Goal: Information Seeking & Learning: Learn about a topic

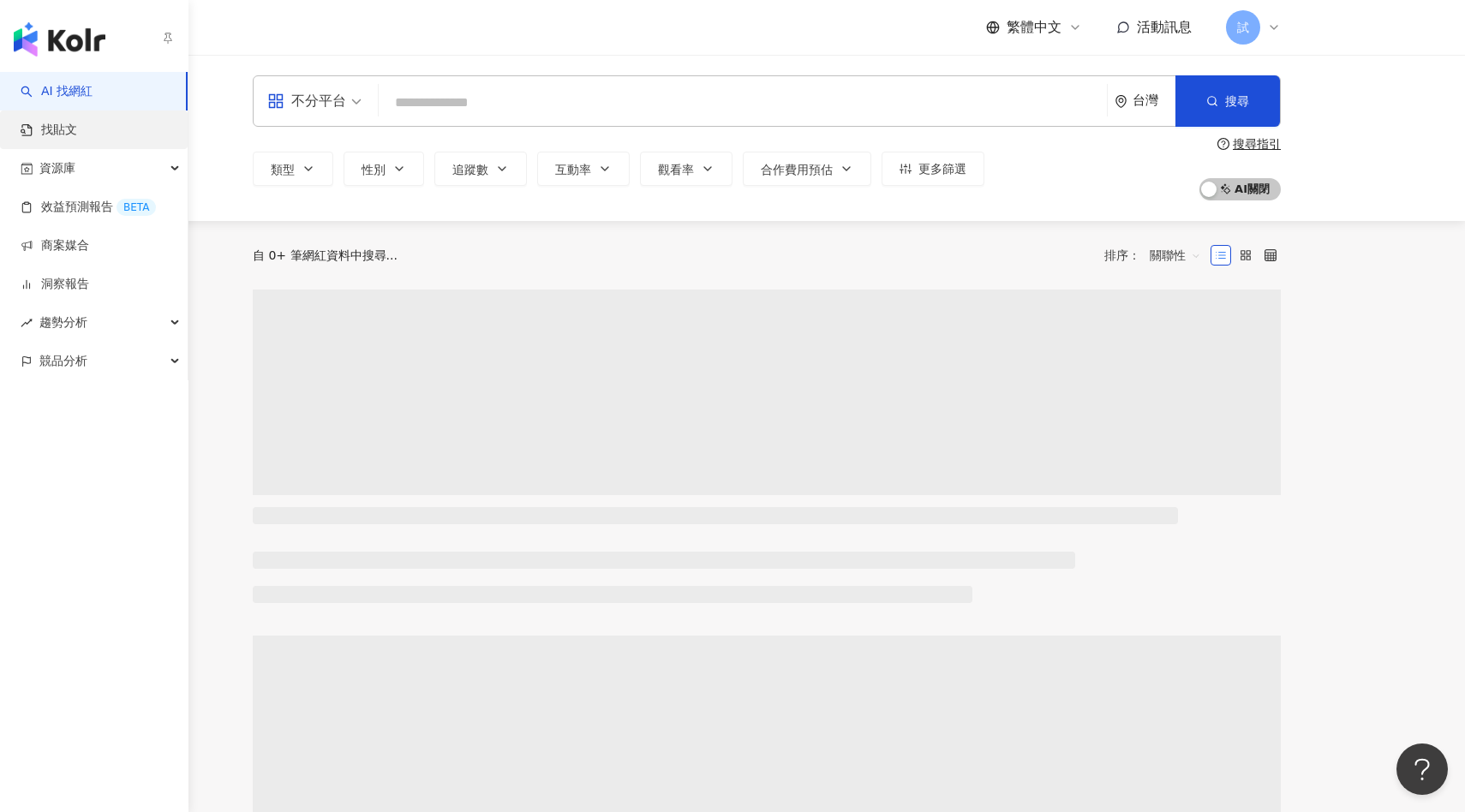
click at [59, 132] on link "找貼文" at bounding box center [49, 130] width 57 height 17
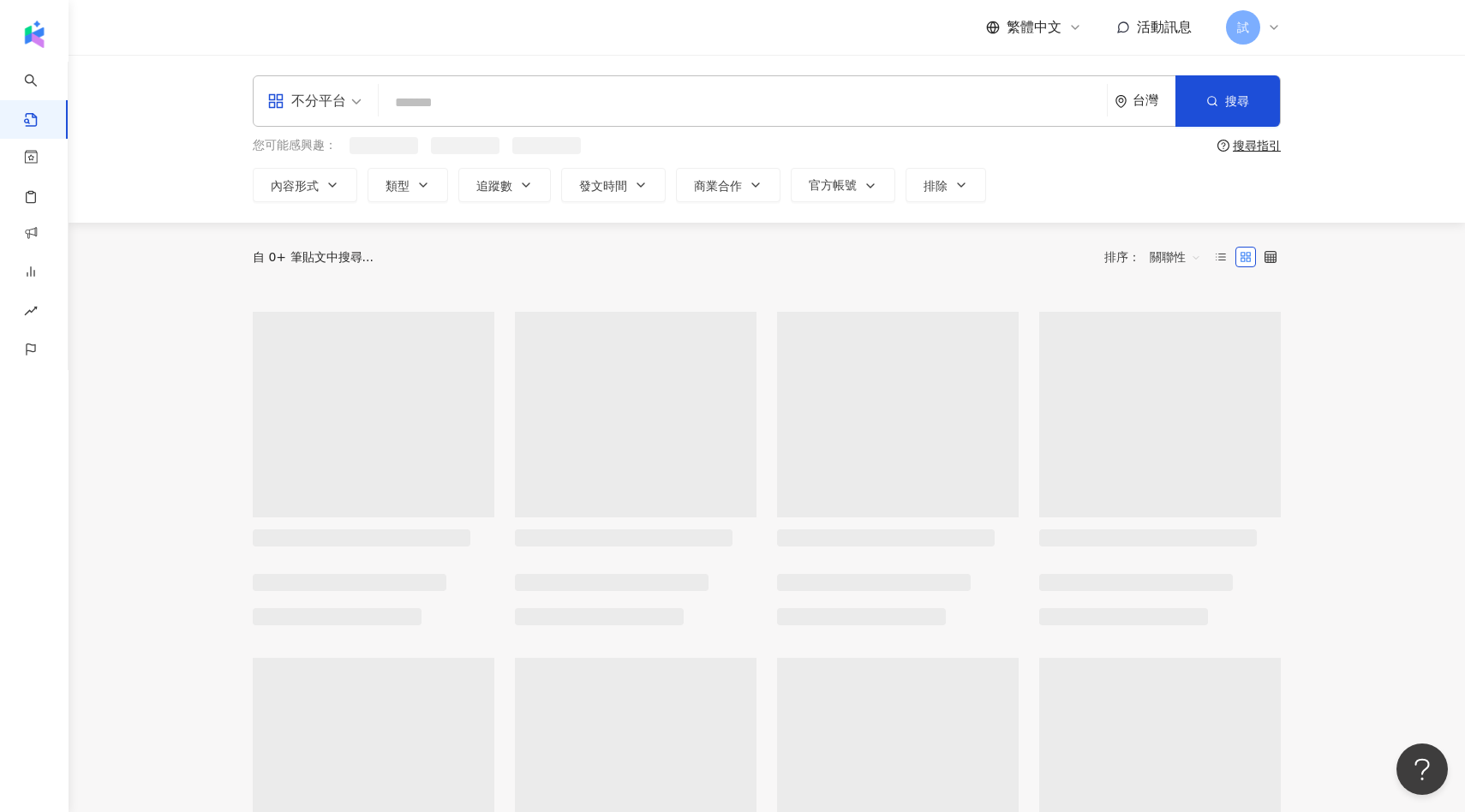
click at [428, 112] on input "search" at bounding box center [743, 102] width 714 height 37
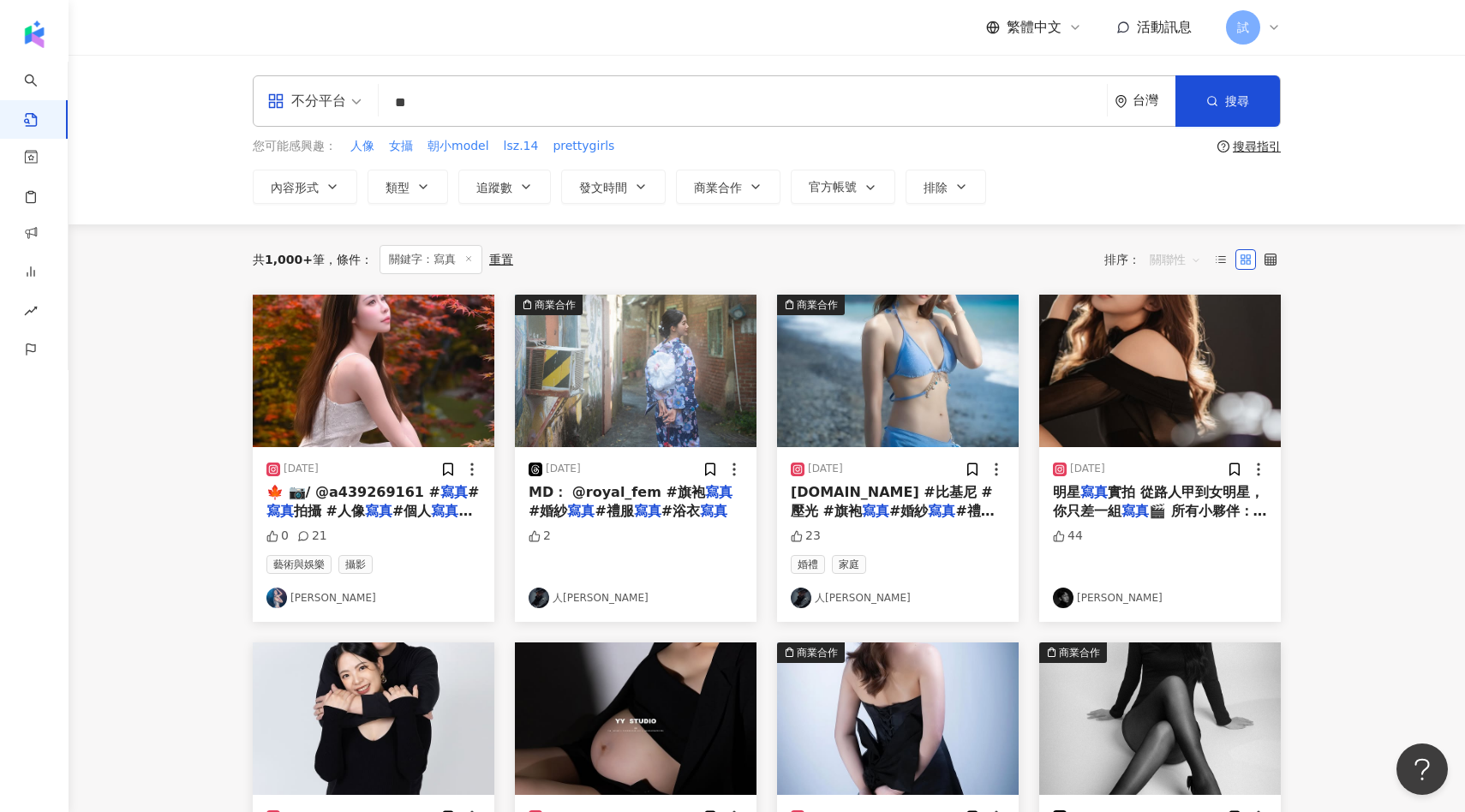
click at [1177, 258] on span "關聯性" at bounding box center [1175, 260] width 51 height 27
click at [1183, 324] on div "互動數" at bounding box center [1177, 324] width 48 height 19
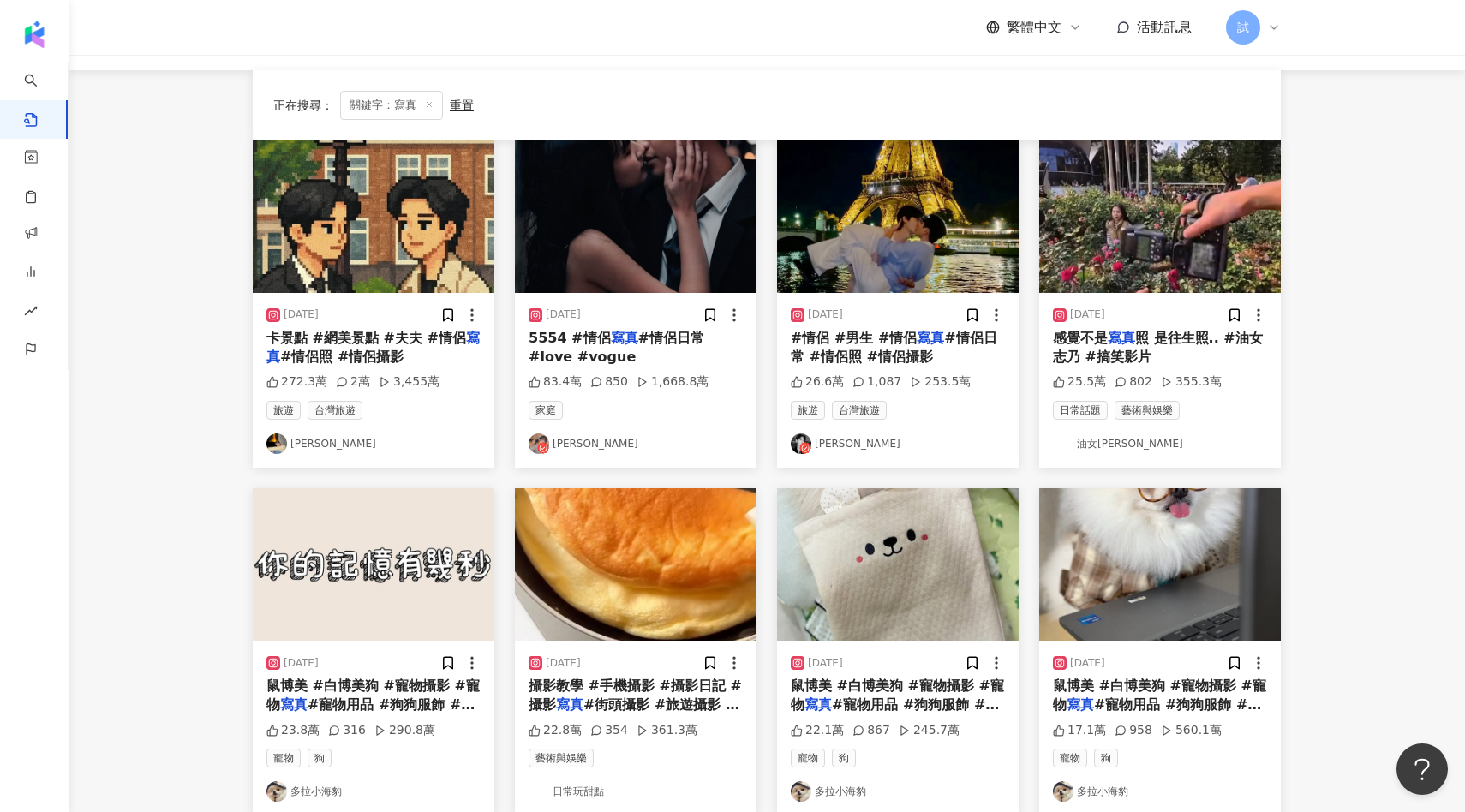
scroll to position [579, 0]
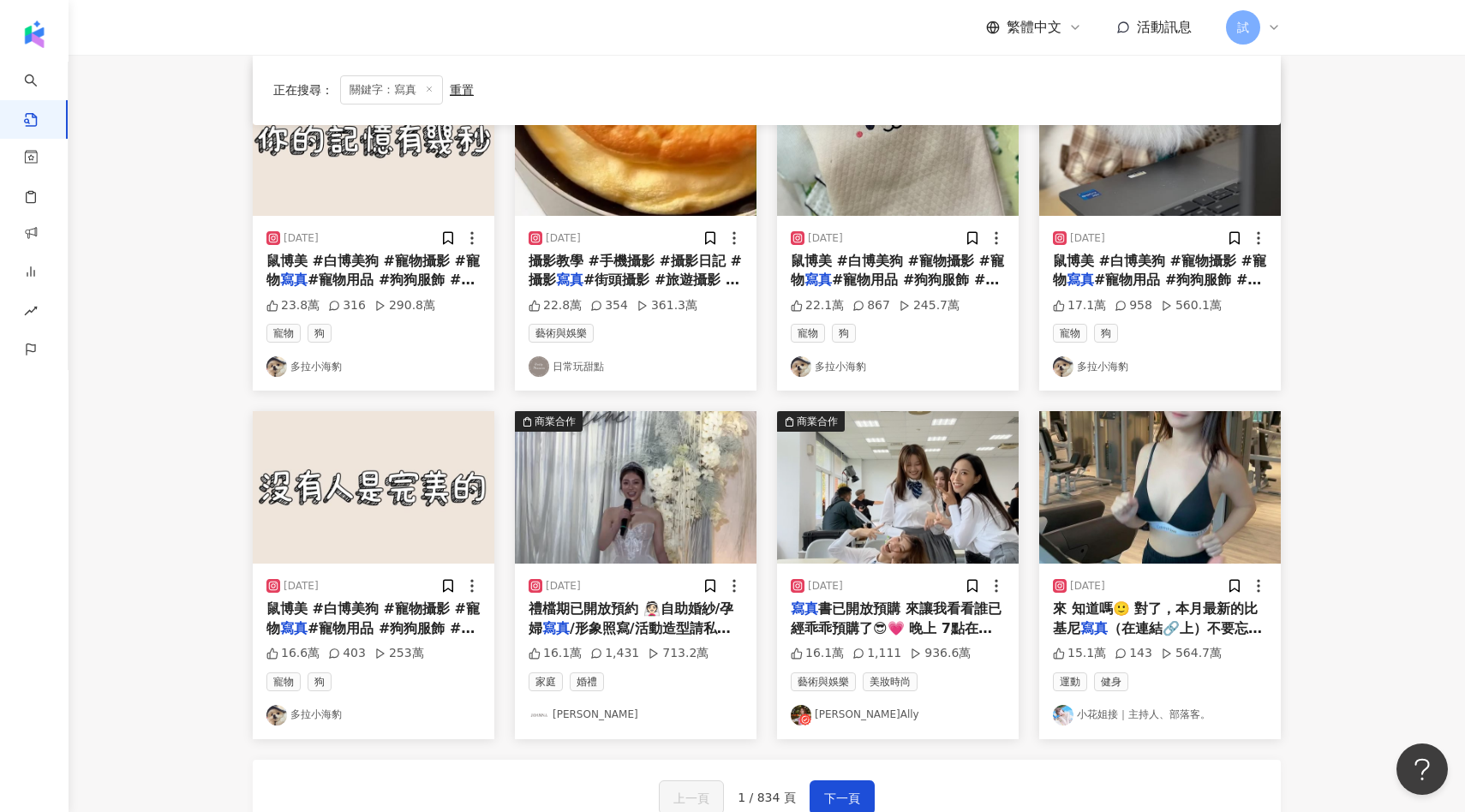
click at [1081, 519] on img "button" at bounding box center [1160, 487] width 242 height 152
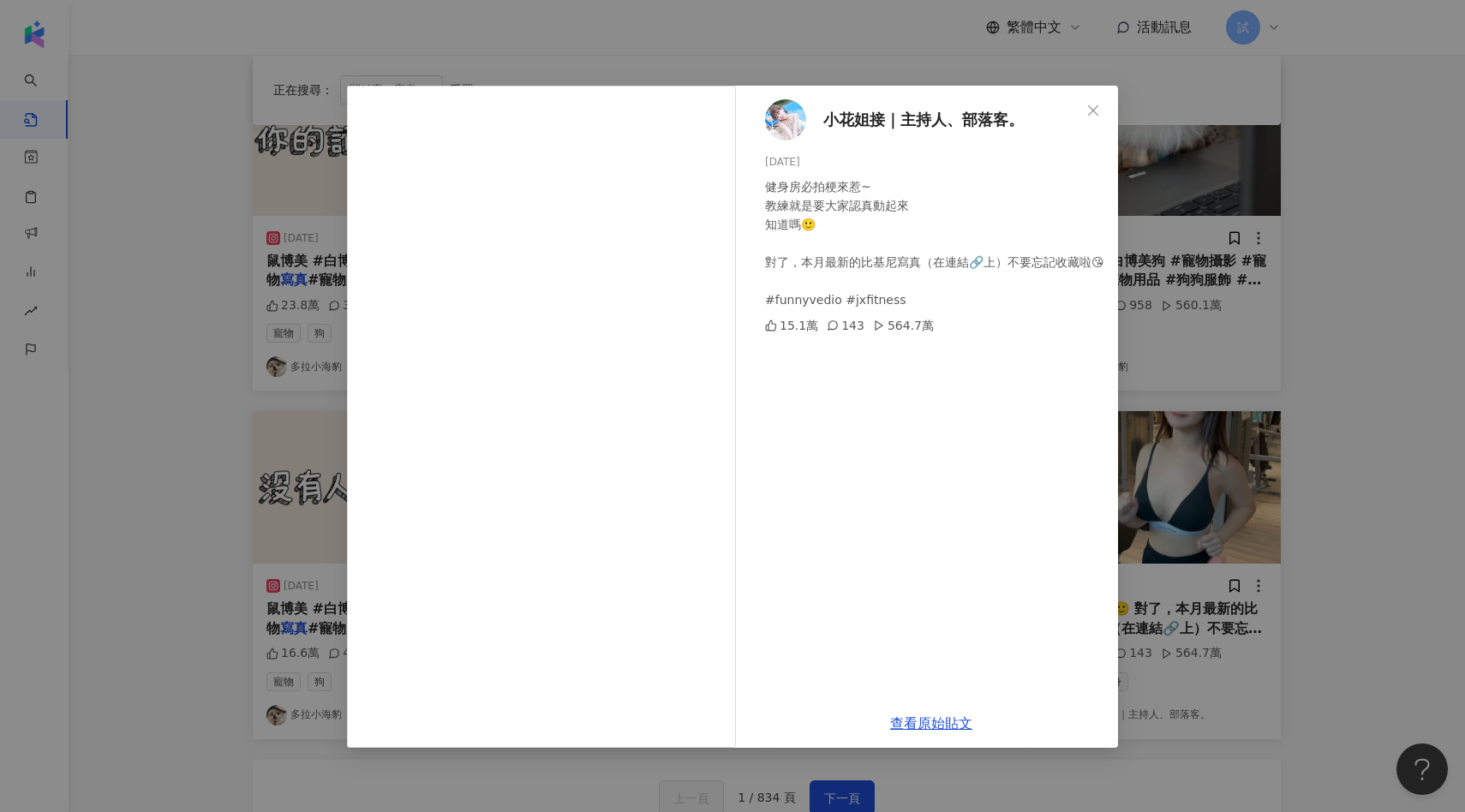
click at [1188, 426] on div "小花姐接｜主持人、部落客。 [DATE] 健身房必拍梗來惹~ 教練就是要大家認真動起來 知道嗎🙂 對了，本月最新的比基尼寫真（在連結🔗上）不要忘記收藏啦😘 #…" at bounding box center [732, 406] width 1465 height 812
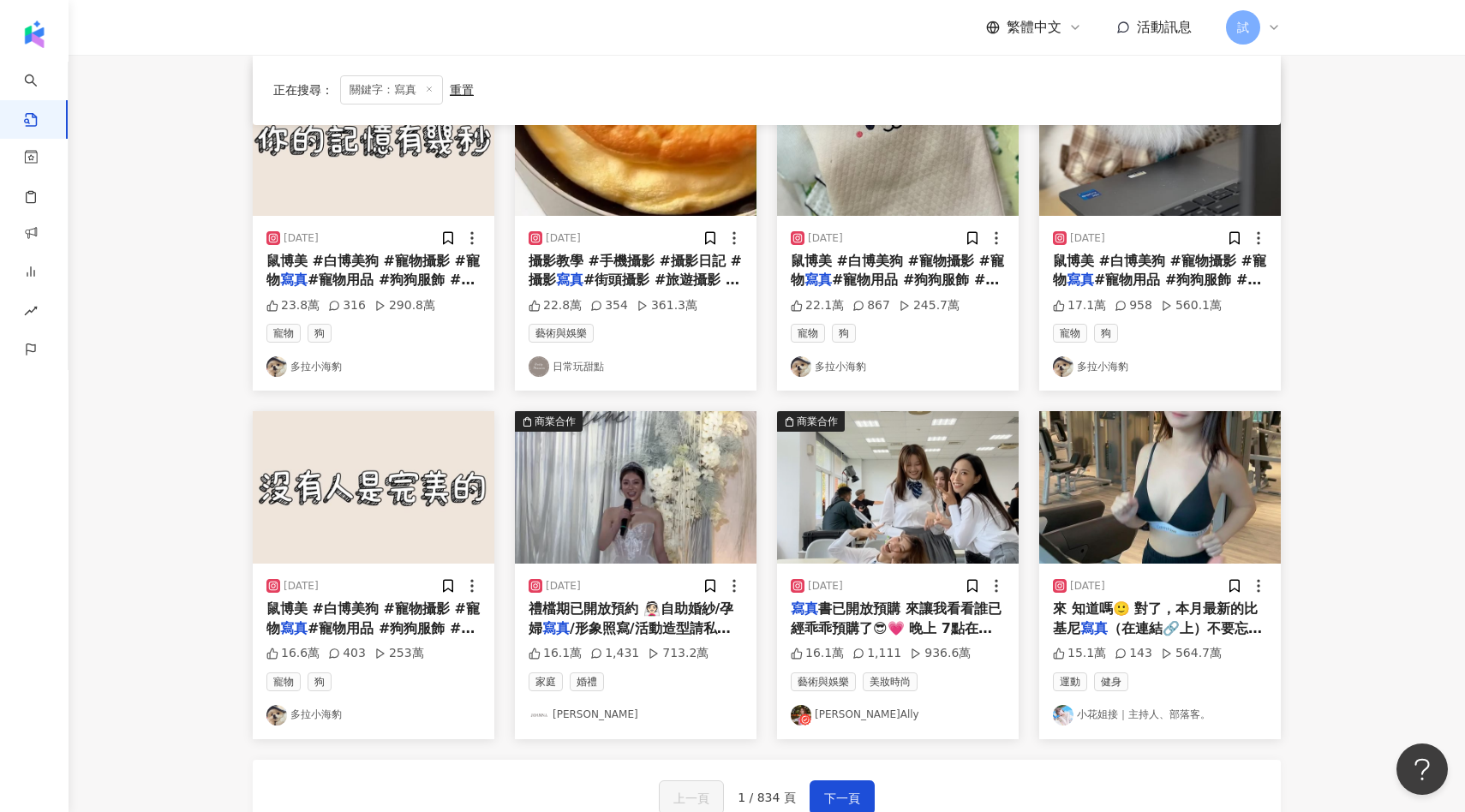
scroll to position [0, 0]
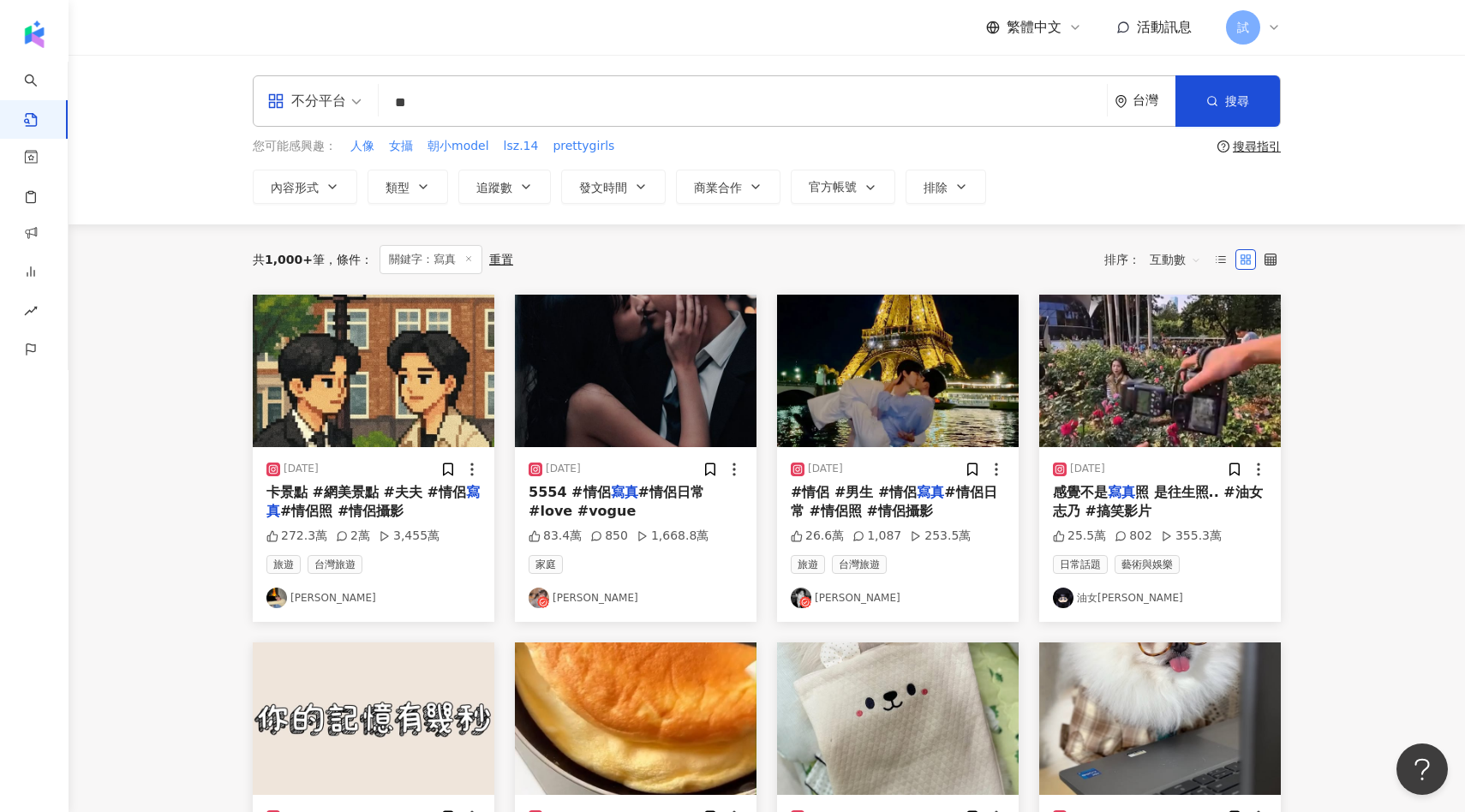
click at [517, 108] on input "**" at bounding box center [743, 102] width 714 height 37
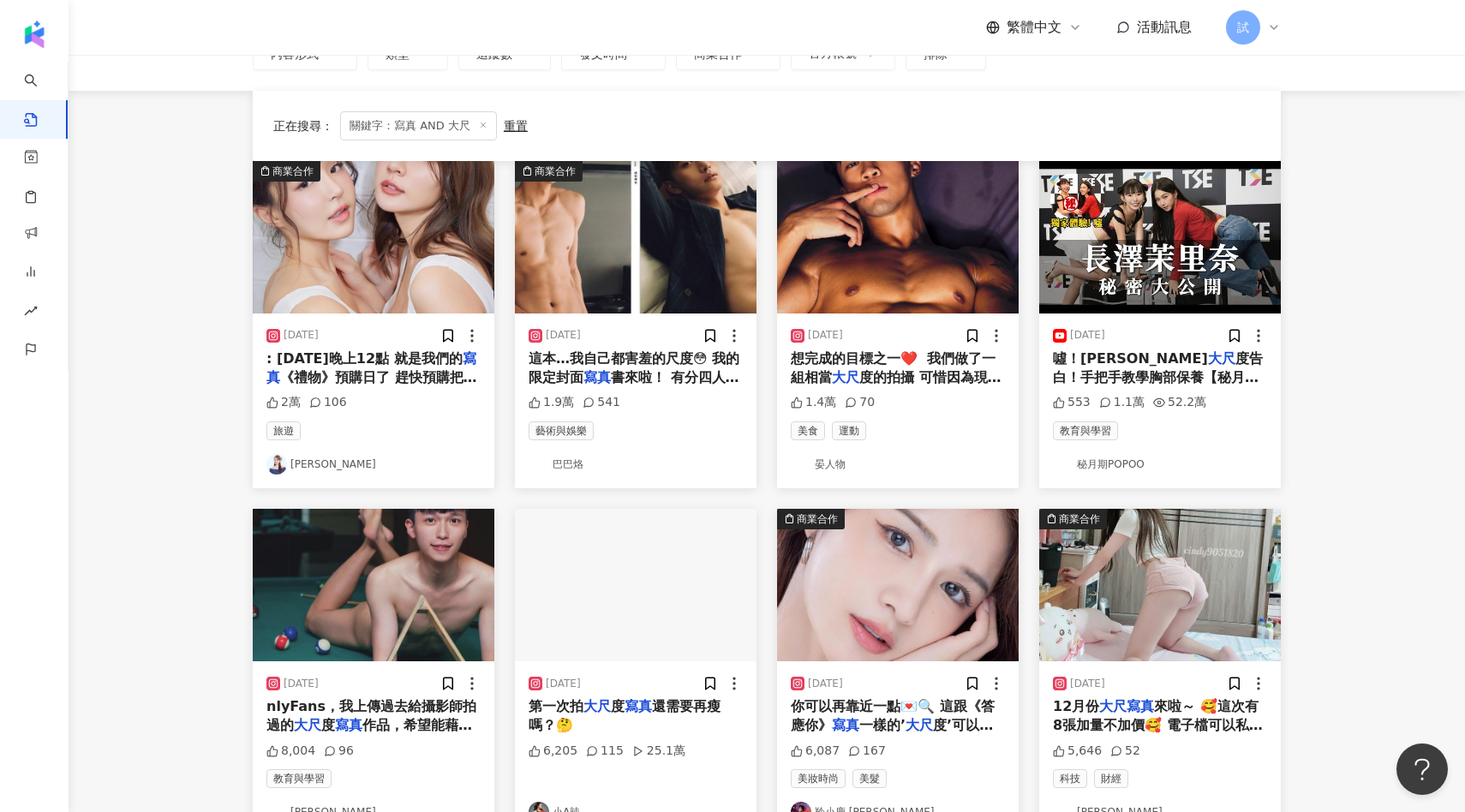
scroll to position [174, 0]
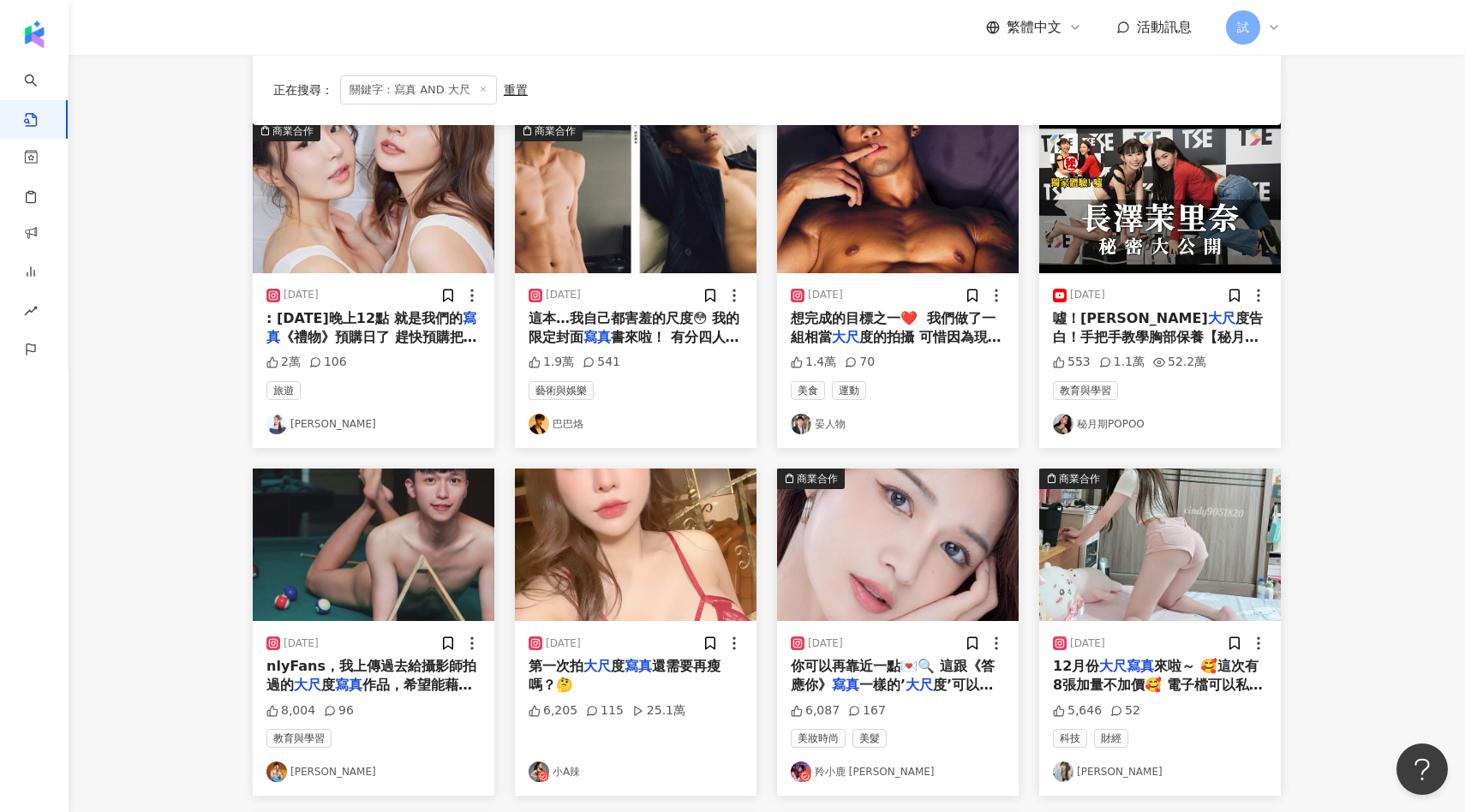
click at [1095, 554] on img "button" at bounding box center [1160, 544] width 242 height 152
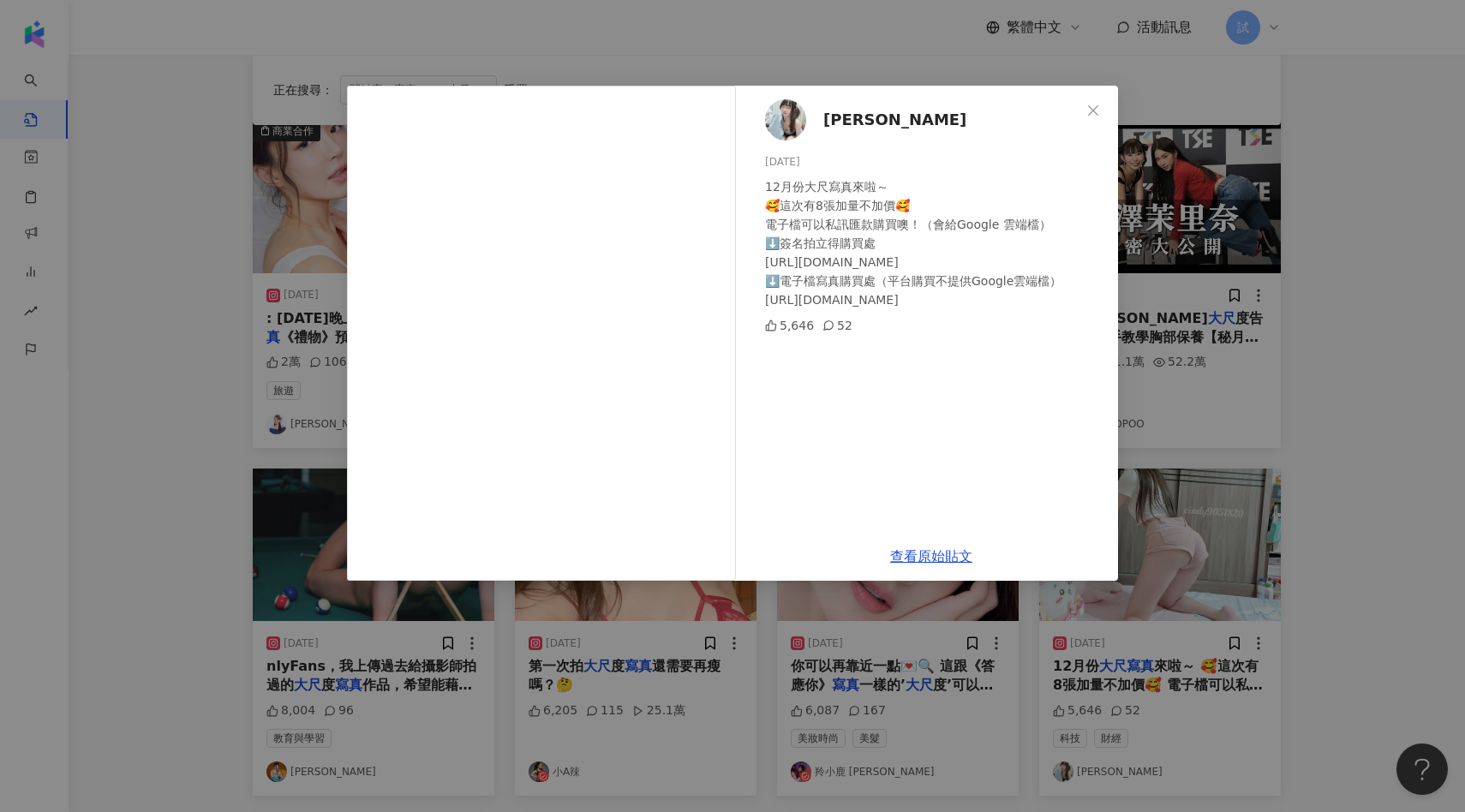
click at [1243, 388] on div "[PERSON_NAME] [DATE] 12月份大尺寫真來啦～ 🥰這次有8張加量不加價🥰 電子檔可以私訊匯款購買噢！（會給Google 雲端檔） ⬇️簽名拍…" at bounding box center [732, 406] width 1465 height 812
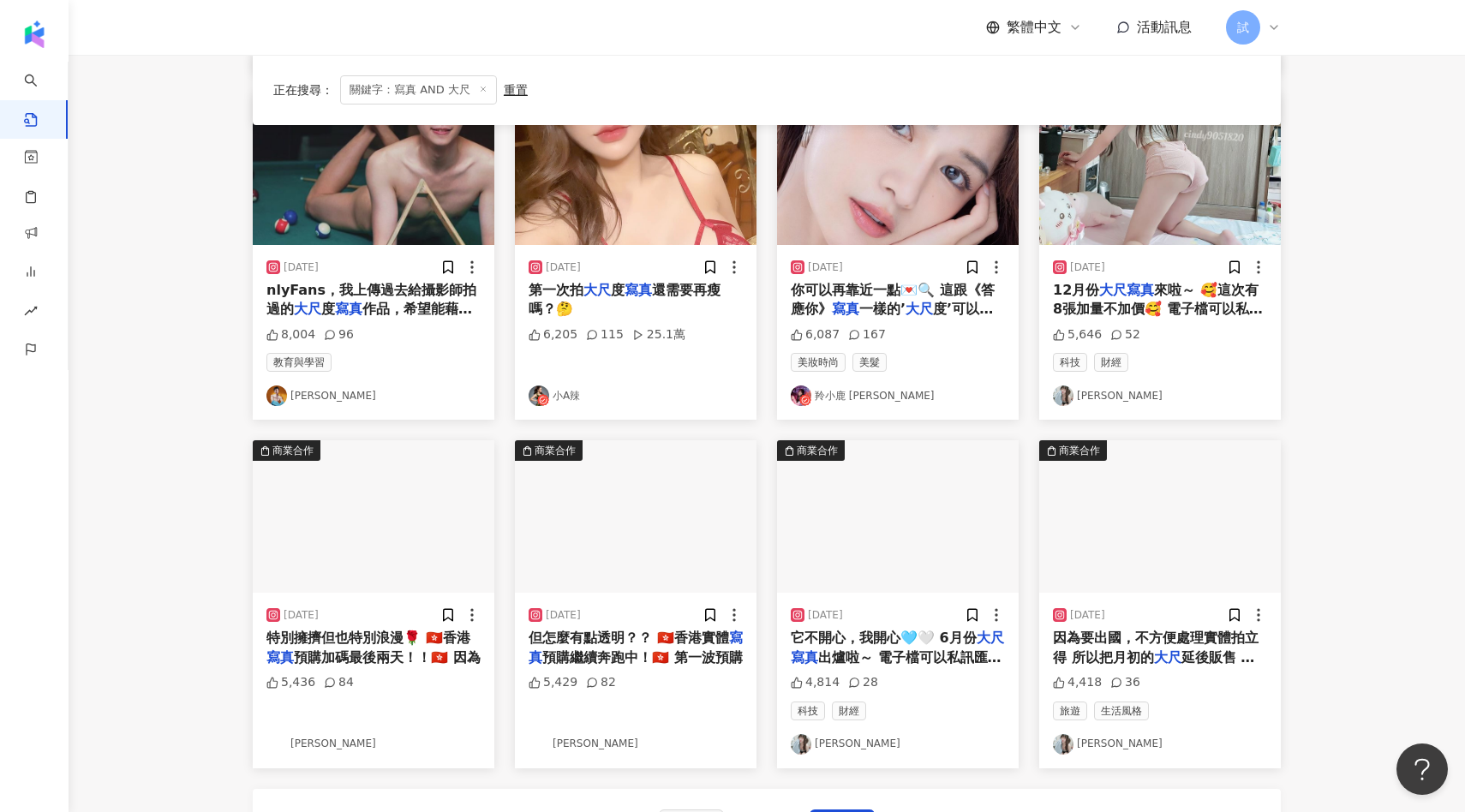
scroll to position [551, 0]
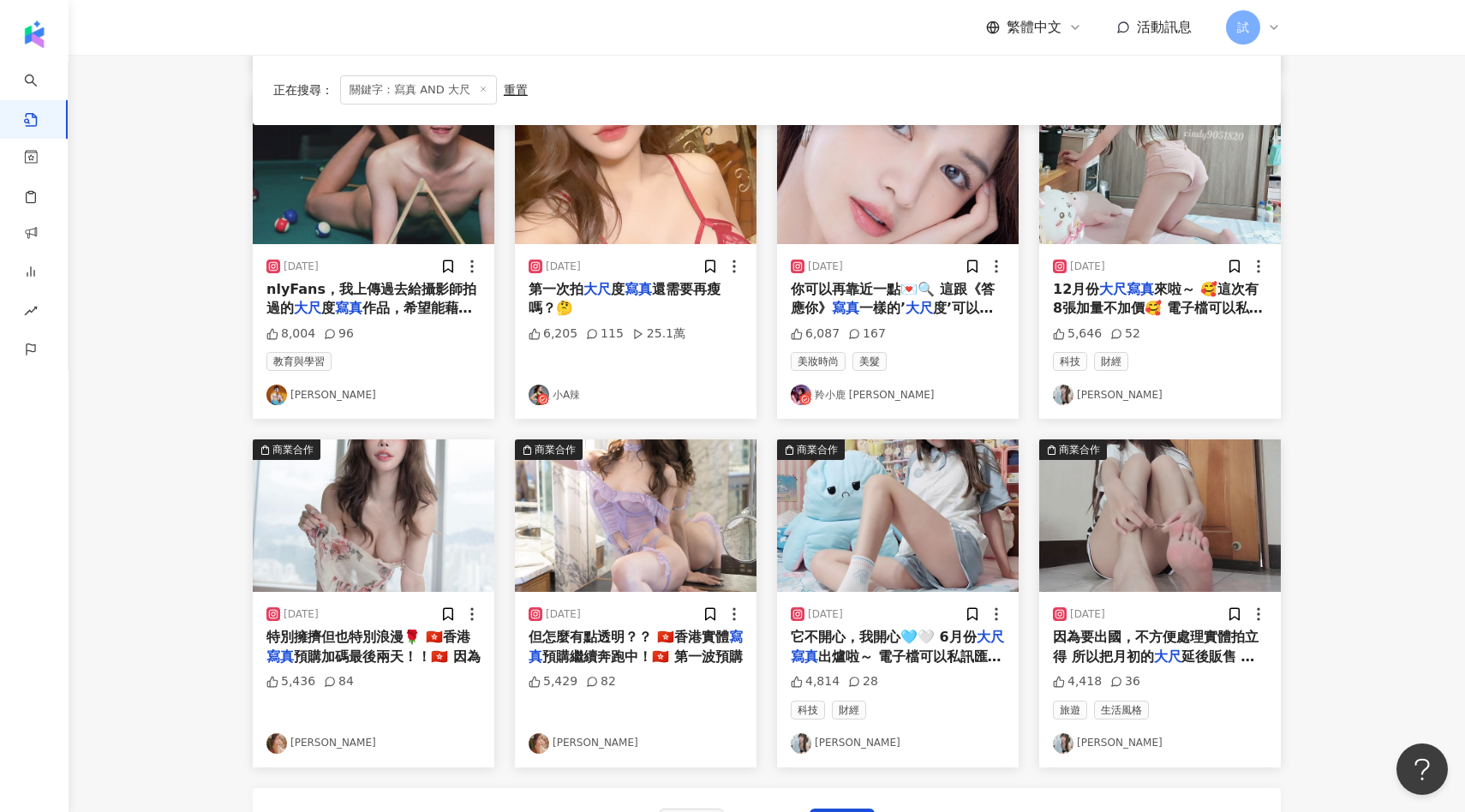
click at [675, 510] on img "button" at bounding box center [636, 515] width 242 height 152
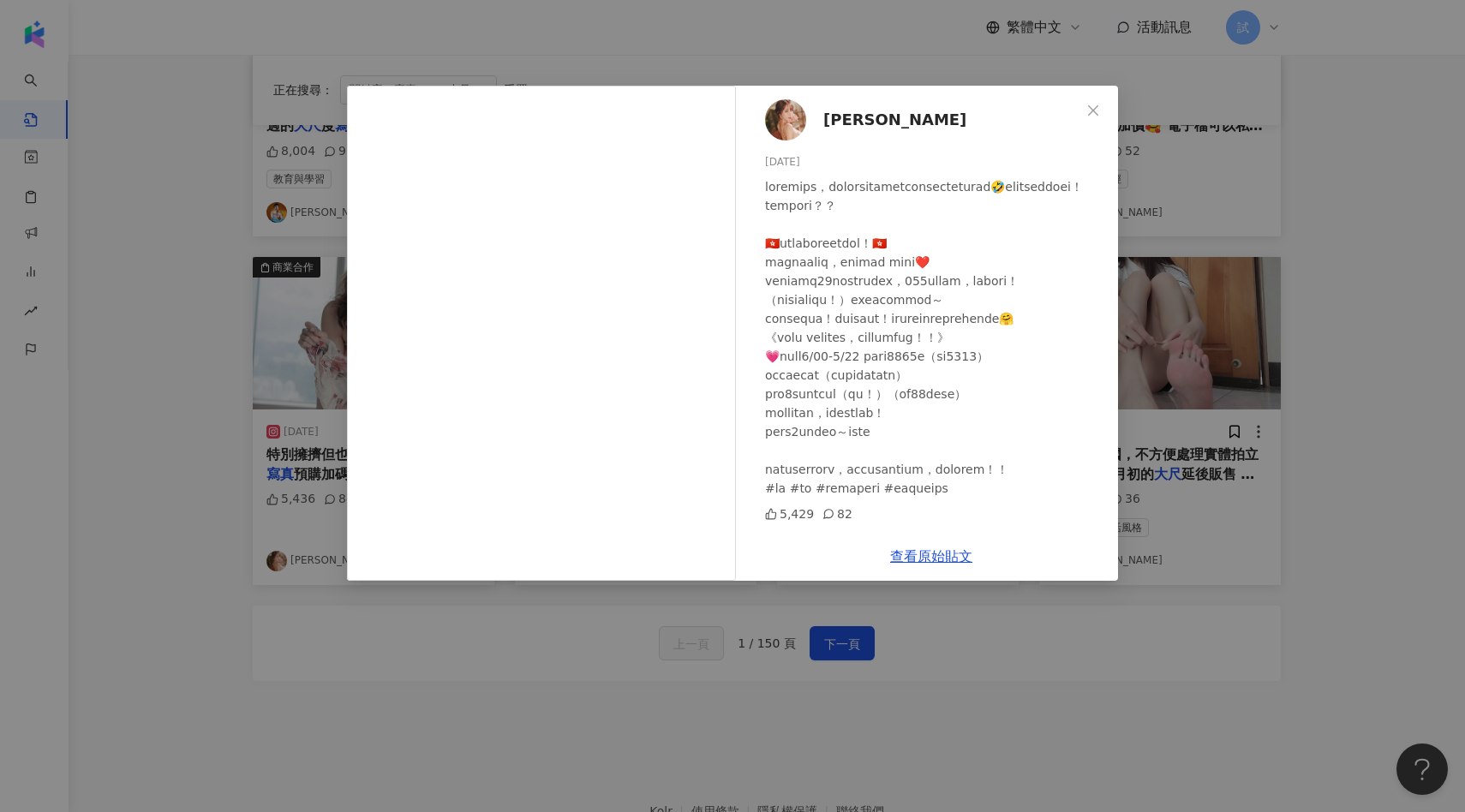
scroll to position [0, 0]
click at [1230, 442] on div "[PERSON_NAME] [DATE] 5,429 82 查看原始貼文" at bounding box center [732, 406] width 1465 height 812
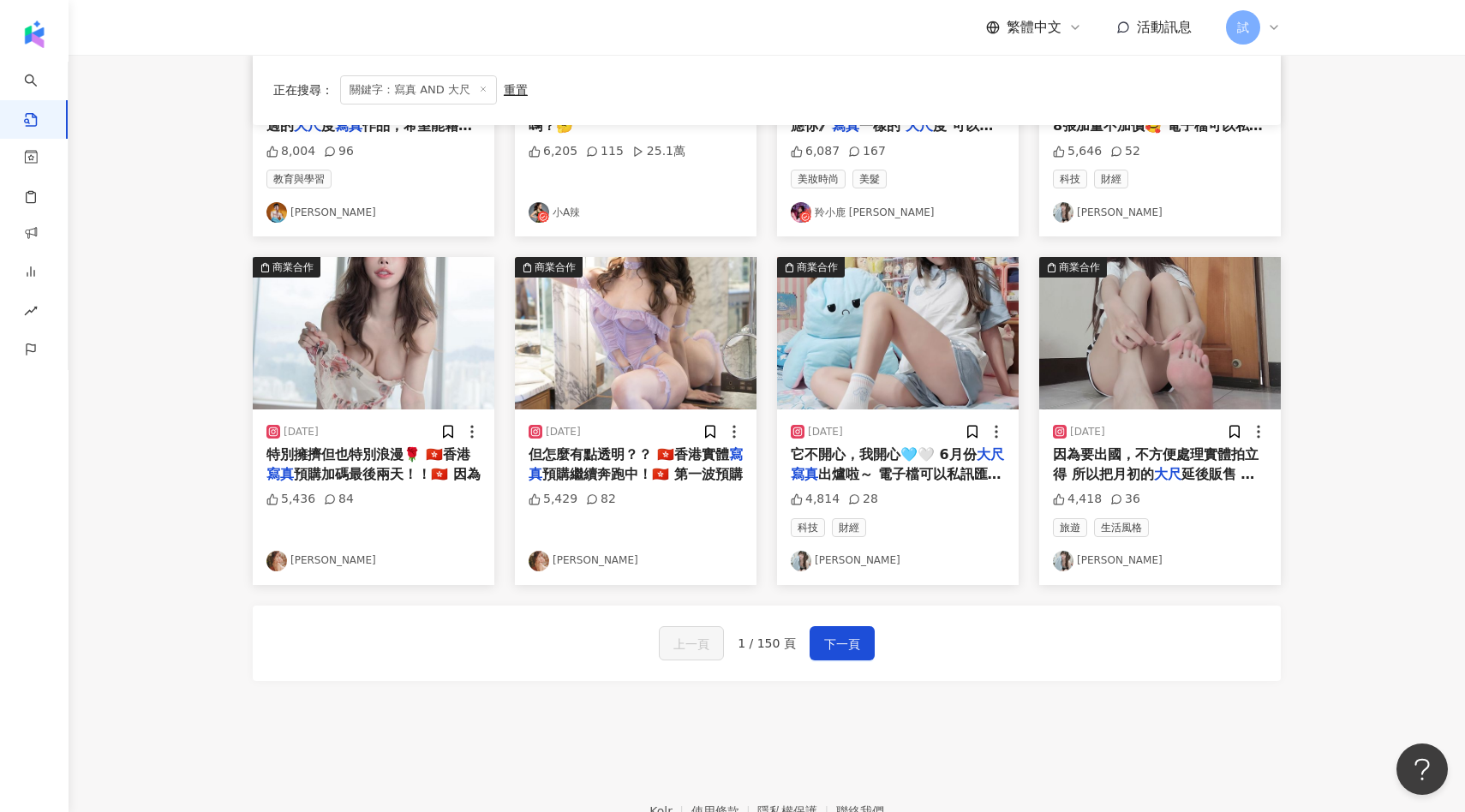
click at [431, 352] on img "button" at bounding box center [373, 333] width 242 height 152
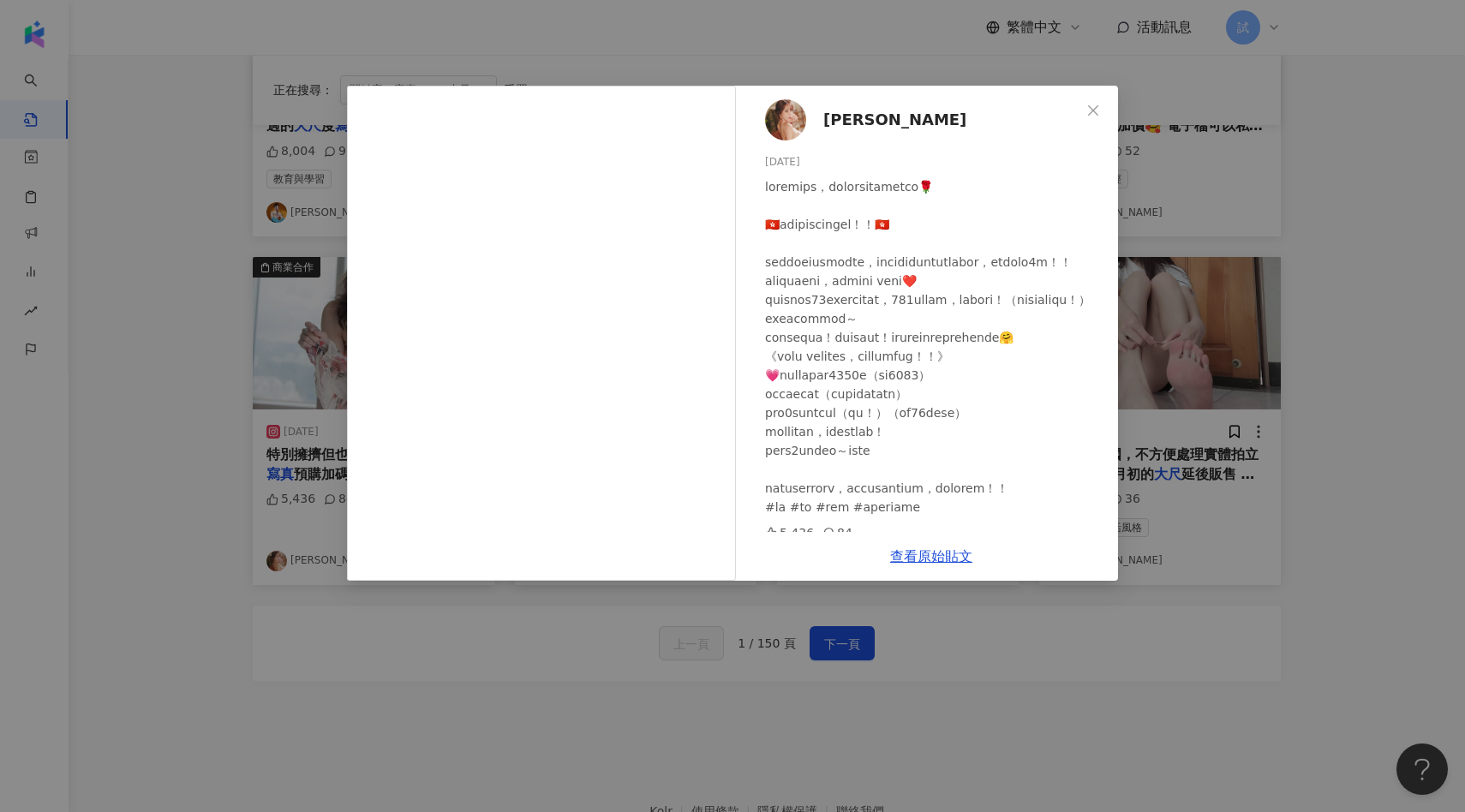
click at [1167, 433] on div "辛[PERSON_NAME] [DATE] 5,436 84 查看原始貼文" at bounding box center [732, 406] width 1465 height 812
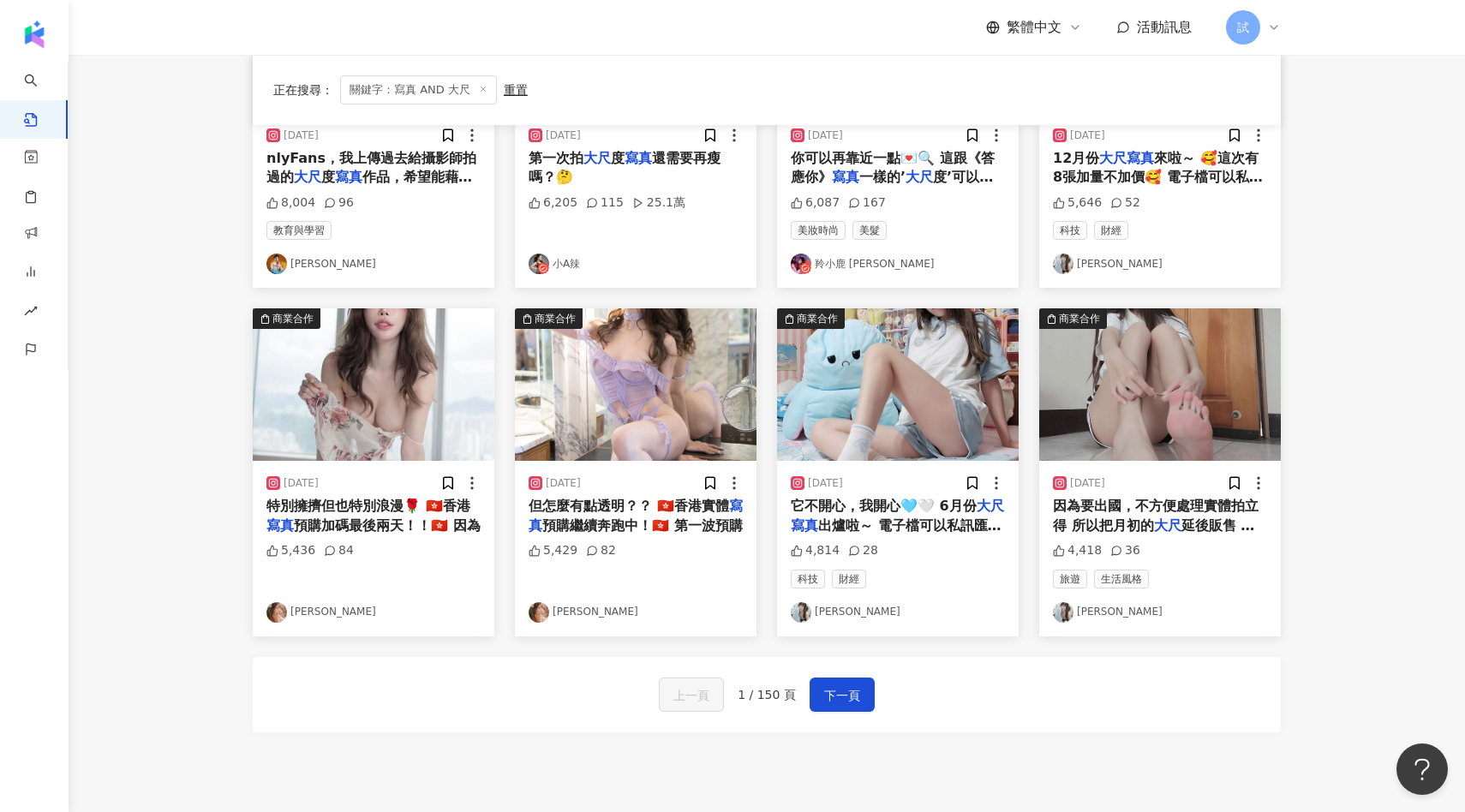
scroll to position [677, 0]
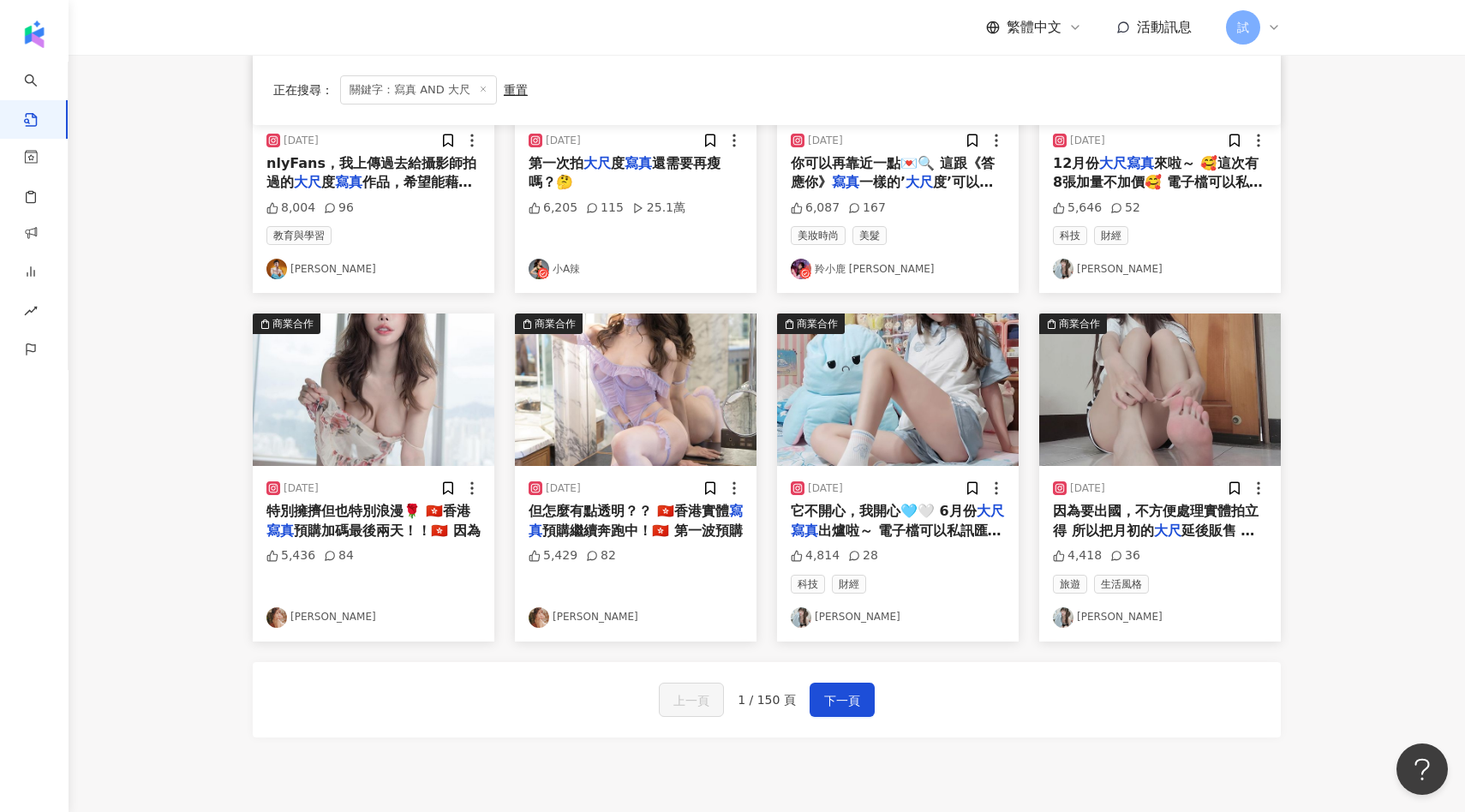
click at [1147, 424] on img "button" at bounding box center [1160, 389] width 242 height 152
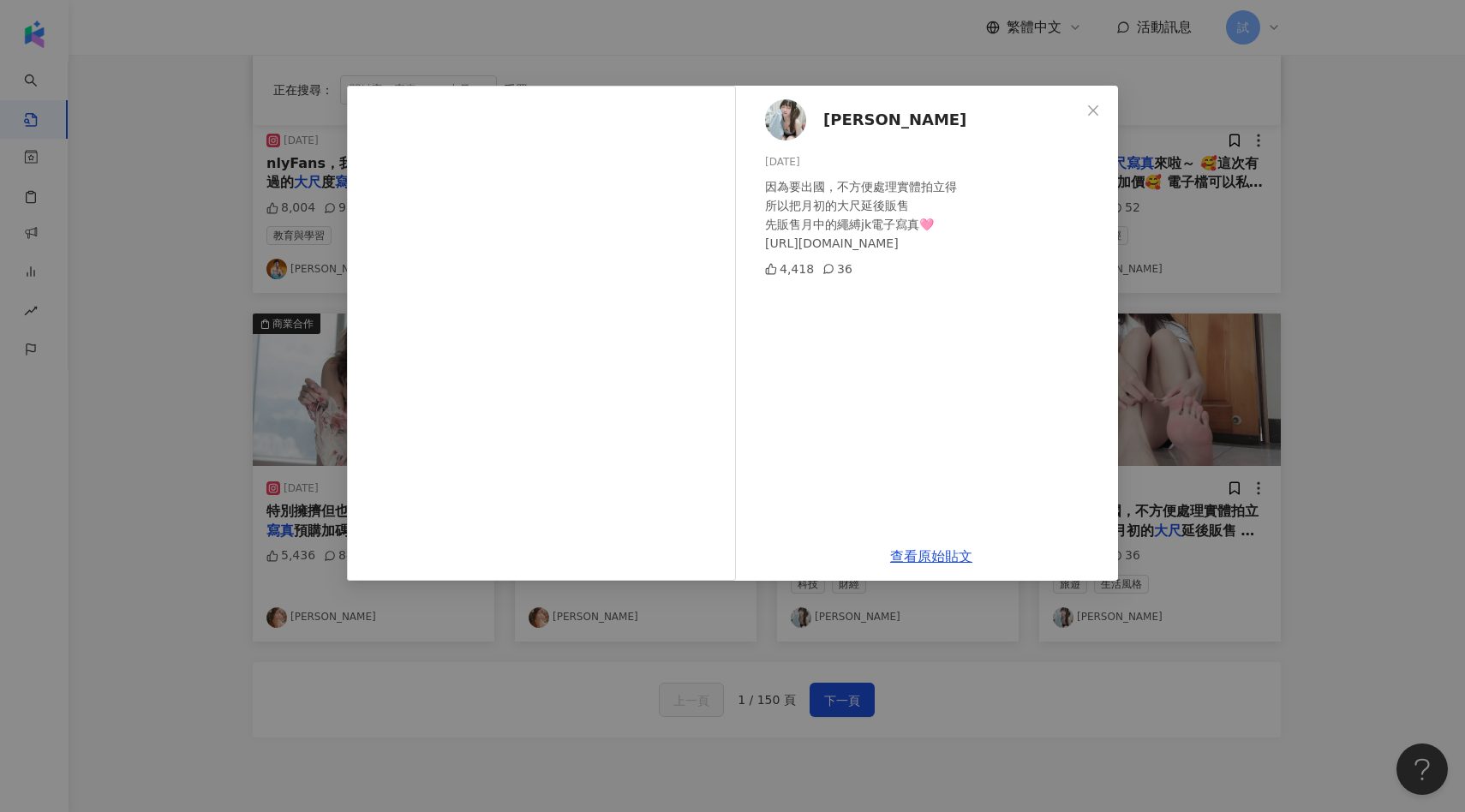
click at [1294, 403] on div "[PERSON_NAME] [DATE] 因為要出國，不方便處理實體拍立得 所以把月初的大尺延後販售 先販售月中的繩縛jk電子寫真🩷 [URL][DOMAIN…" at bounding box center [732, 406] width 1465 height 812
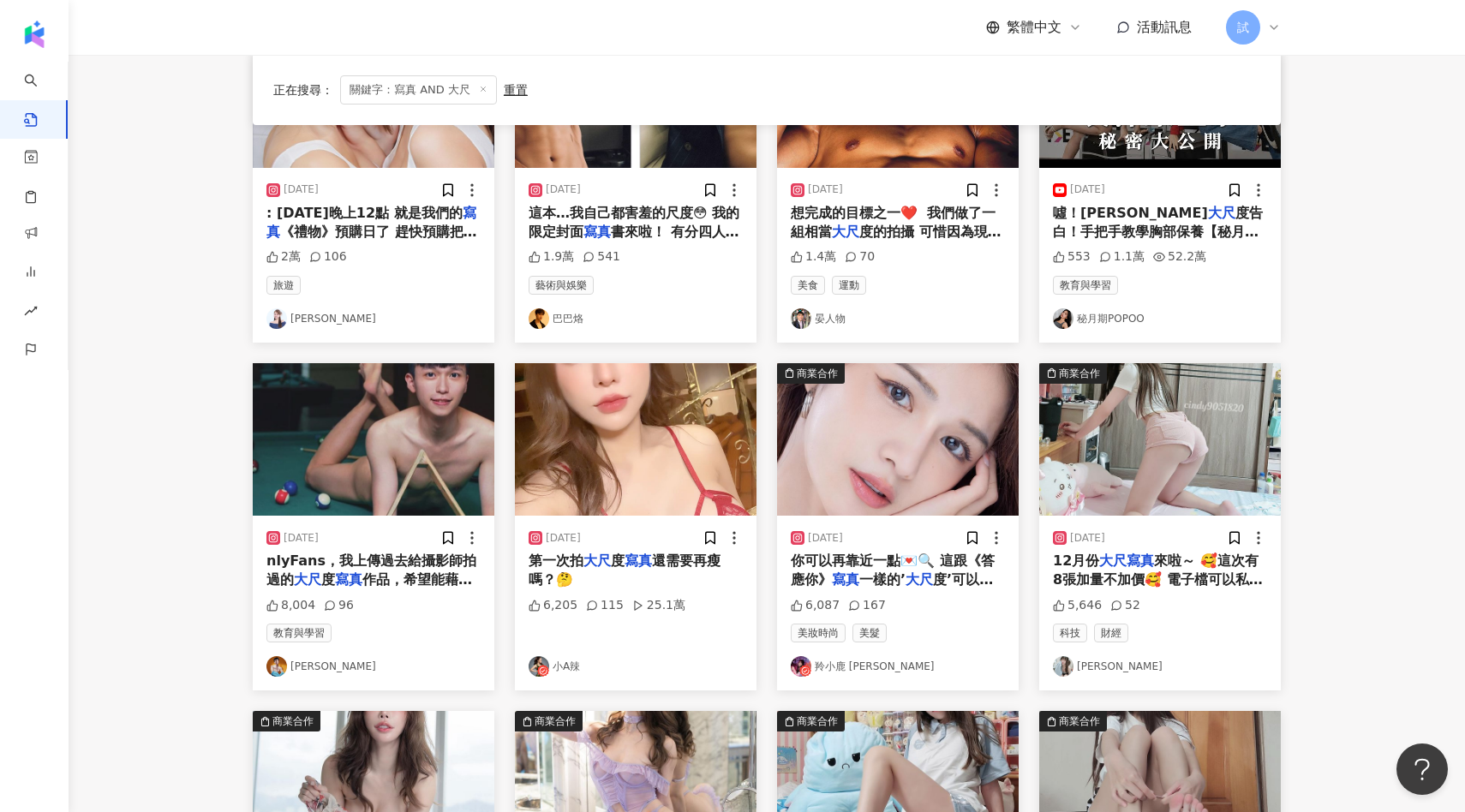
scroll to position [0, 0]
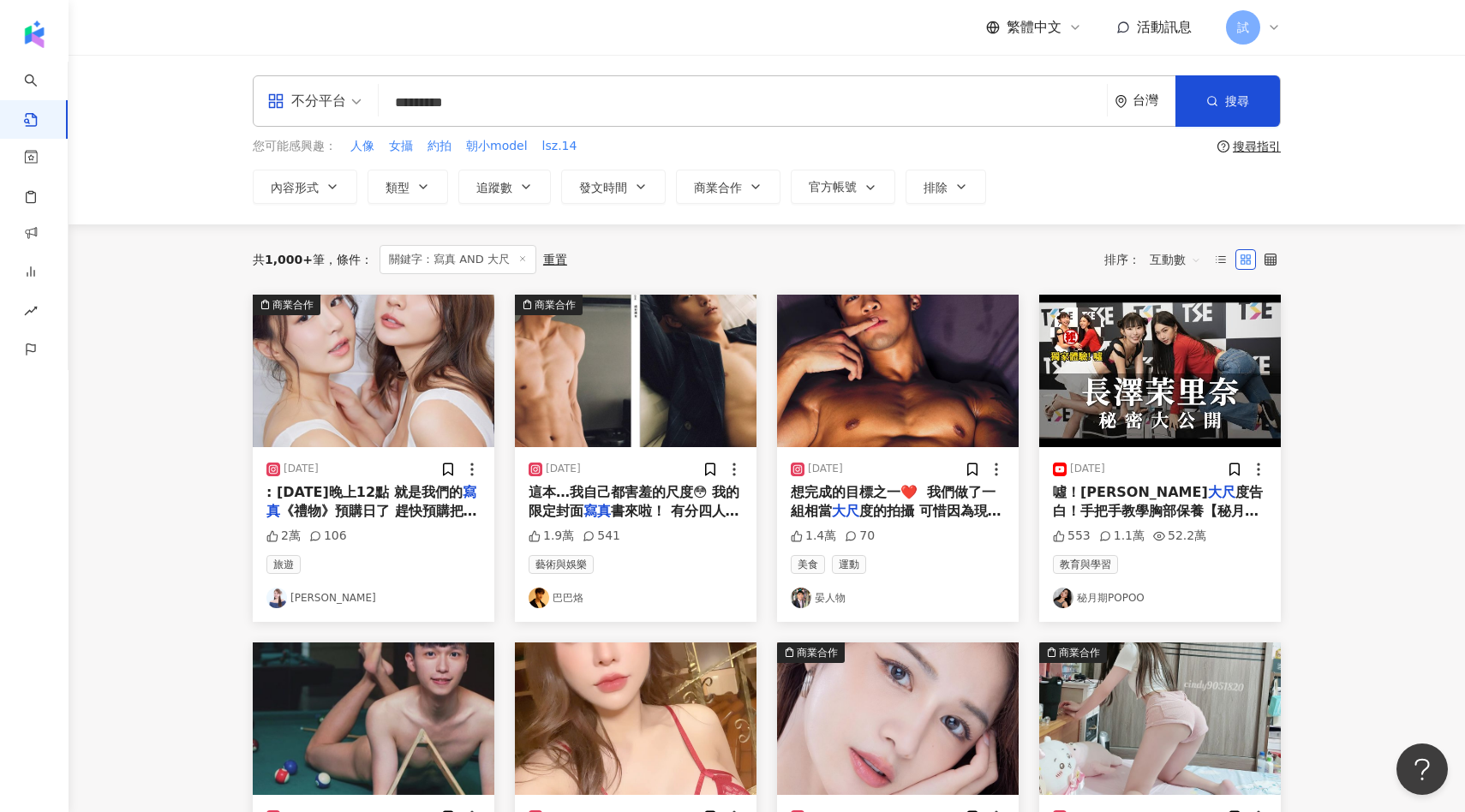
drag, startPoint x: 613, startPoint y: 110, endPoint x: 373, endPoint y: 93, distance: 240.6
click at [374, 94] on div "不分平台 寫真 AND 大尺 ********* 台灣 搜尋 searchOperator 插入語法 完全符合 "" 聯集 OR 交集 AND 排除 - 群組…" at bounding box center [766, 101] width 1028 height 51
type input "*"
type input "********"
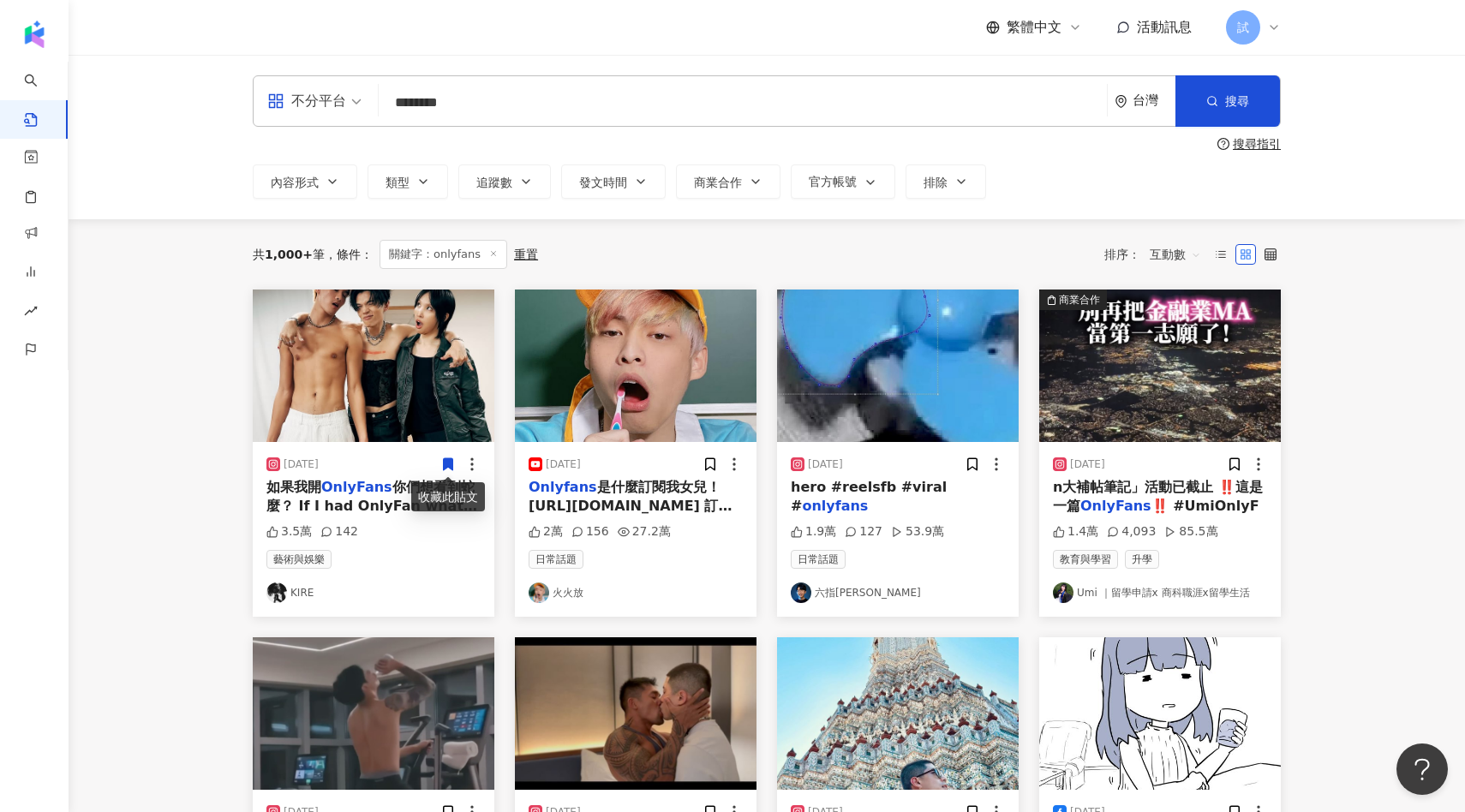
click at [690, 376] on img "button" at bounding box center [636, 365] width 242 height 152
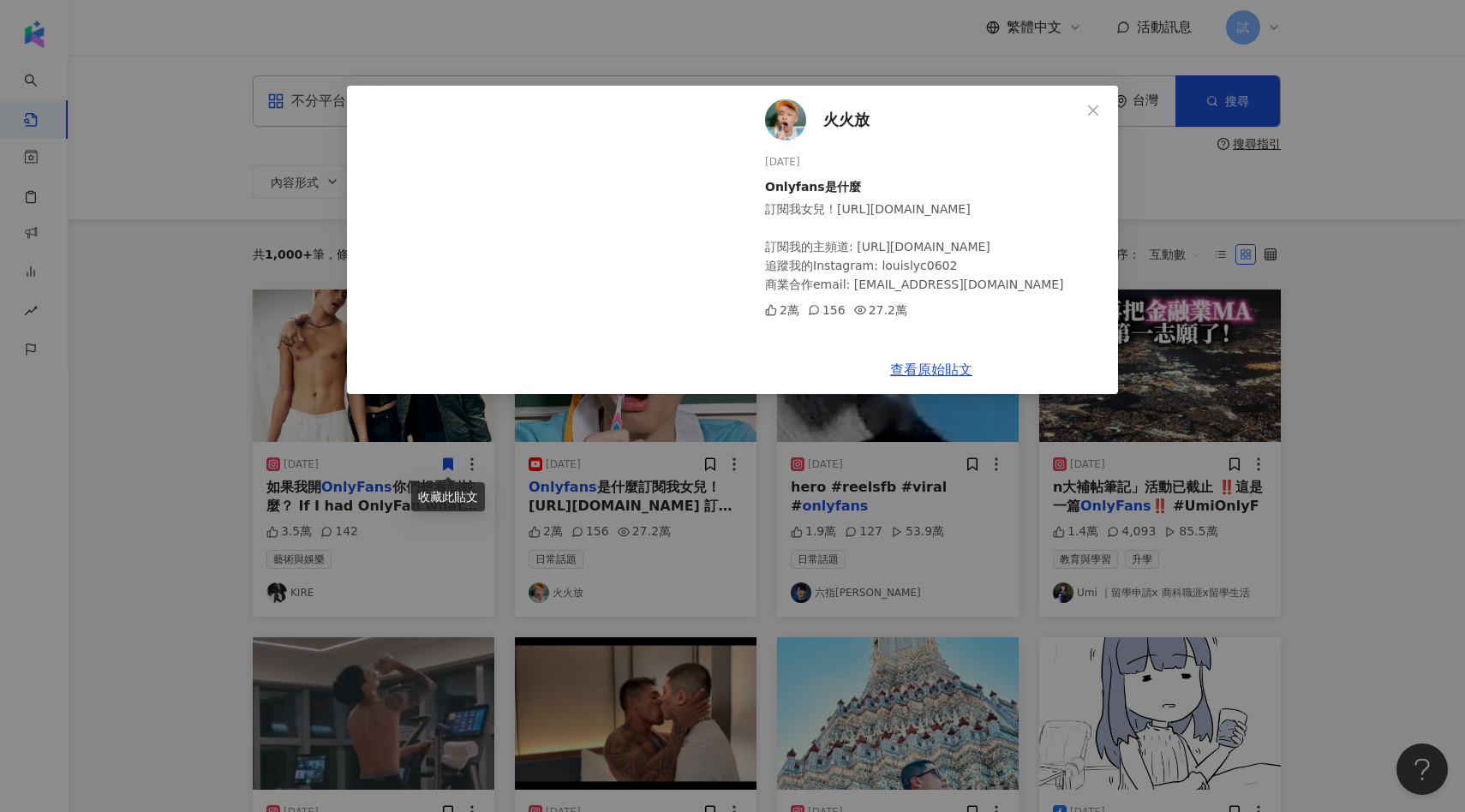
click at [1233, 418] on div "火火放 [DATE] Onlyfans是什麼 訂閱我女兒！[URL][DOMAIN_NAME] 訂閱我的主頻道: [URL][DOMAIN_NAME] 追蹤我…" at bounding box center [732, 406] width 1465 height 812
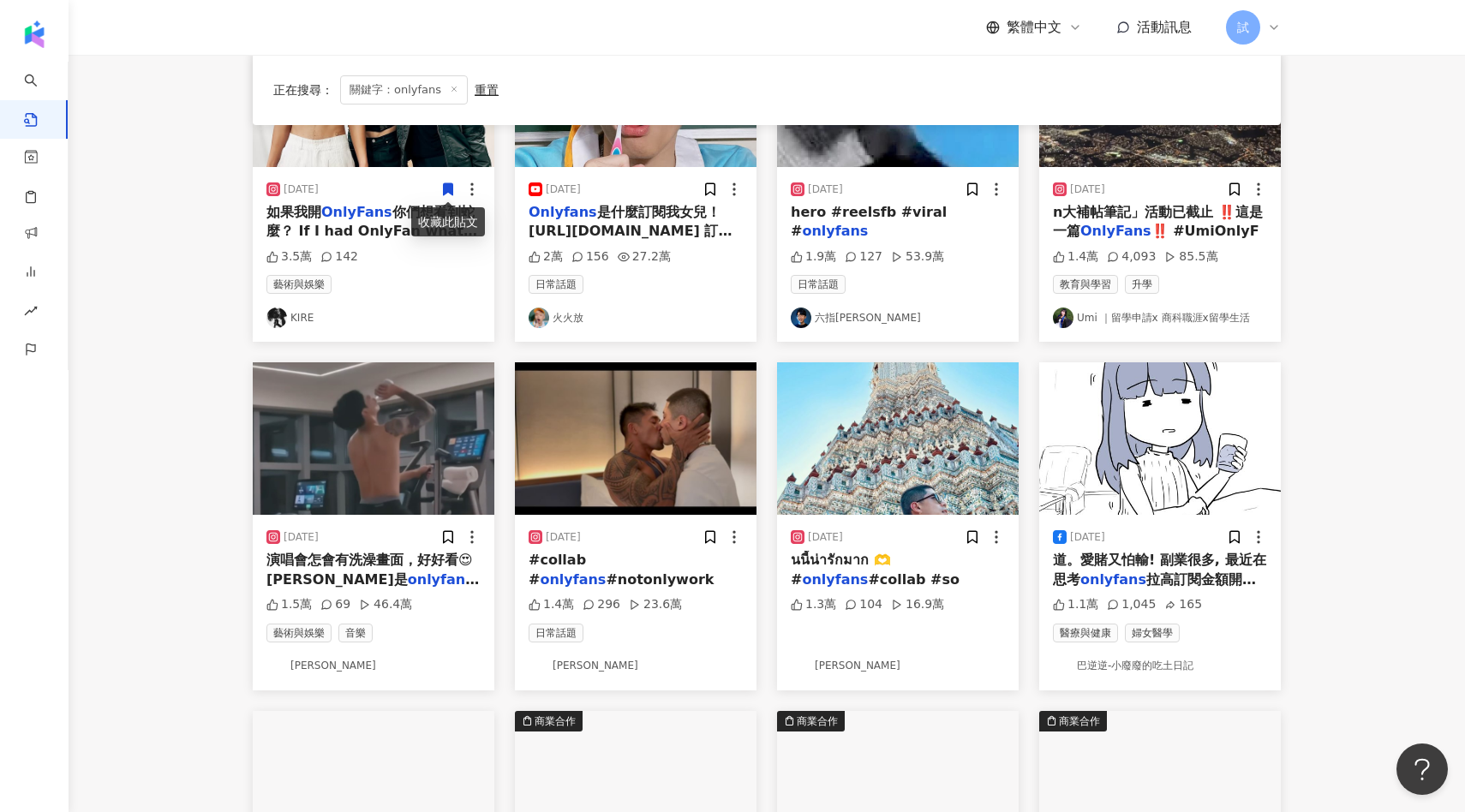
scroll to position [276, 0]
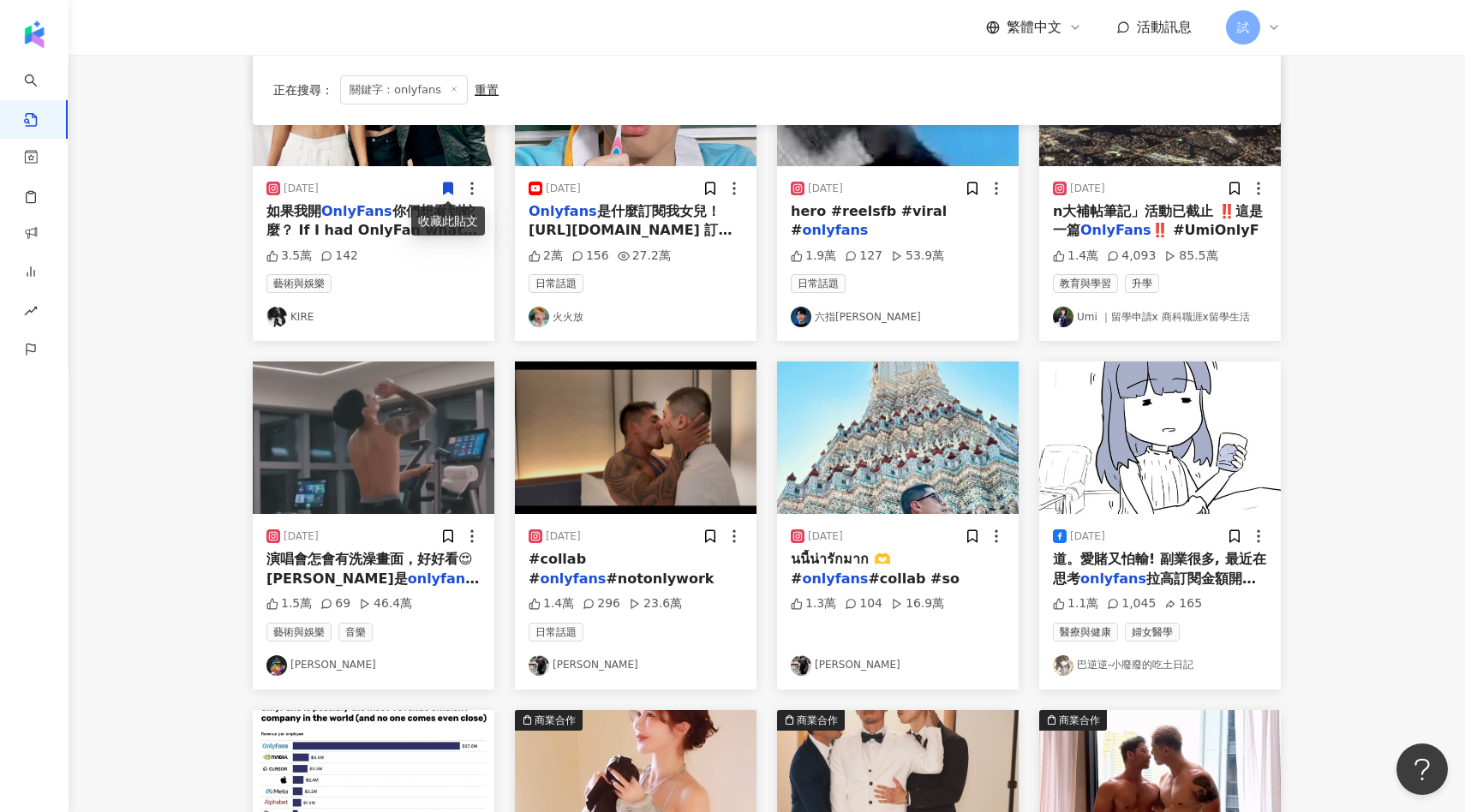
click at [1168, 446] on img "button" at bounding box center [1160, 437] width 242 height 152
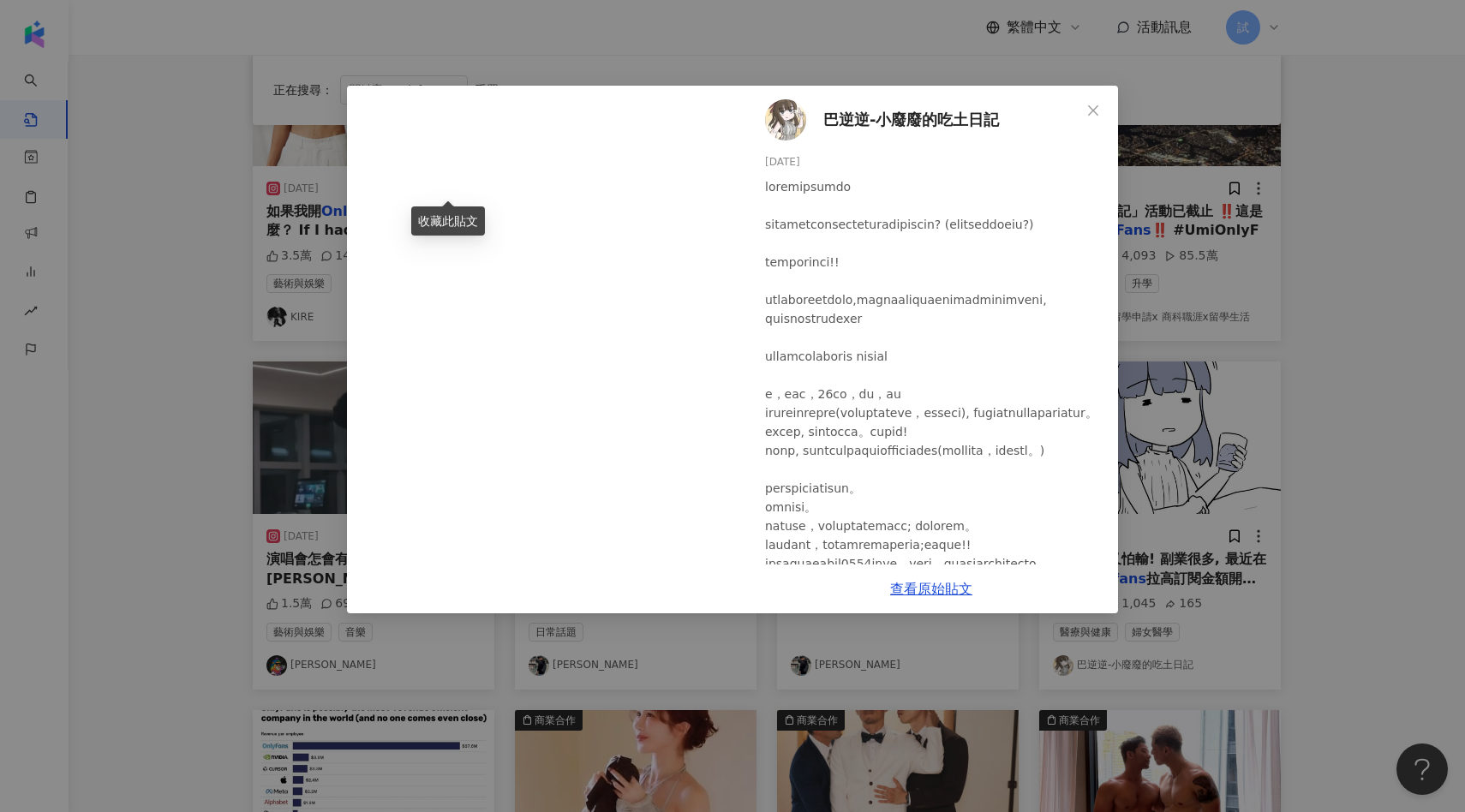
click at [1289, 428] on div "巴逆逆-小廢廢的吃土日記 [DATE] 1.1萬 1,045 165 查看原始貼文" at bounding box center [732, 406] width 1465 height 812
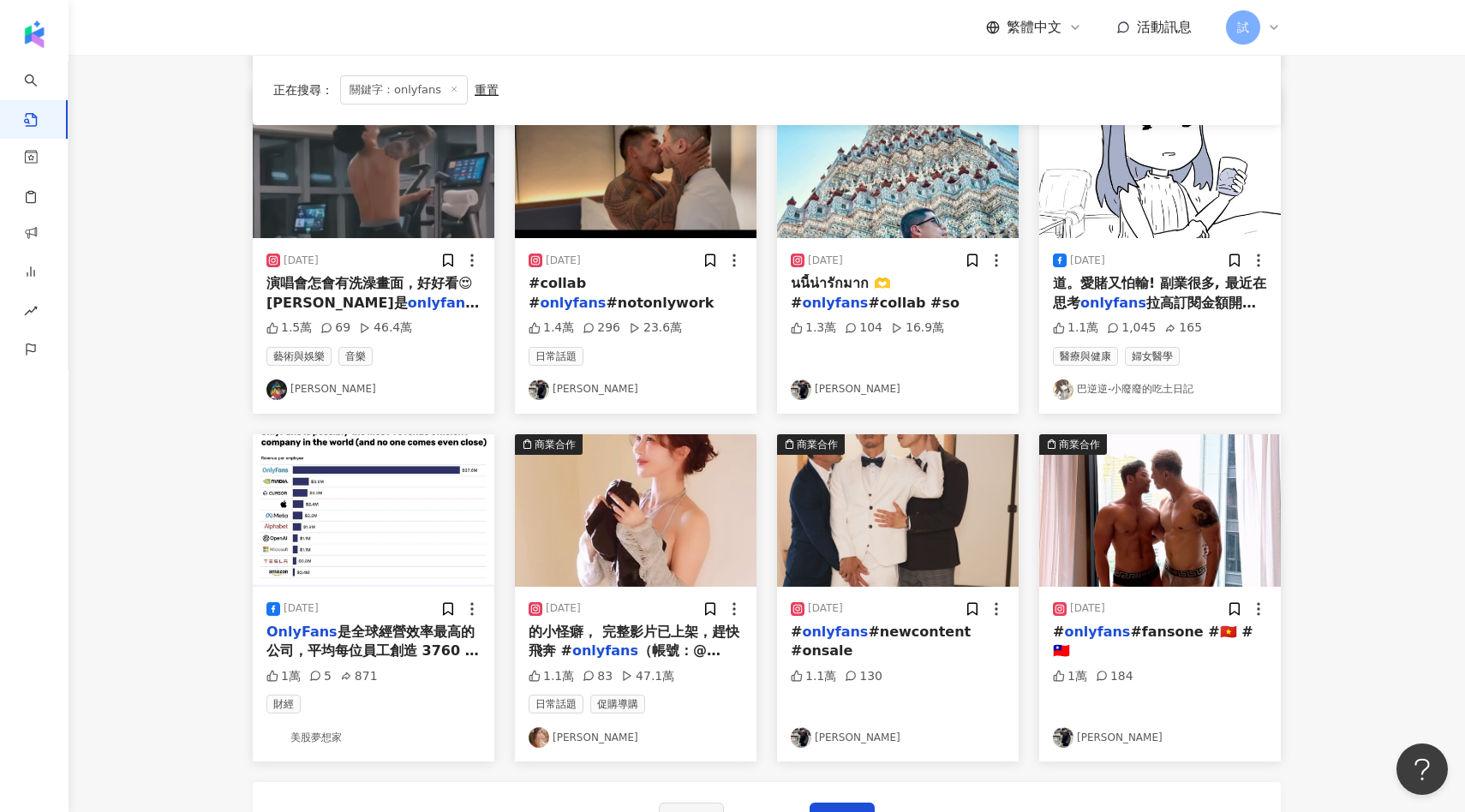
scroll to position [608, 0]
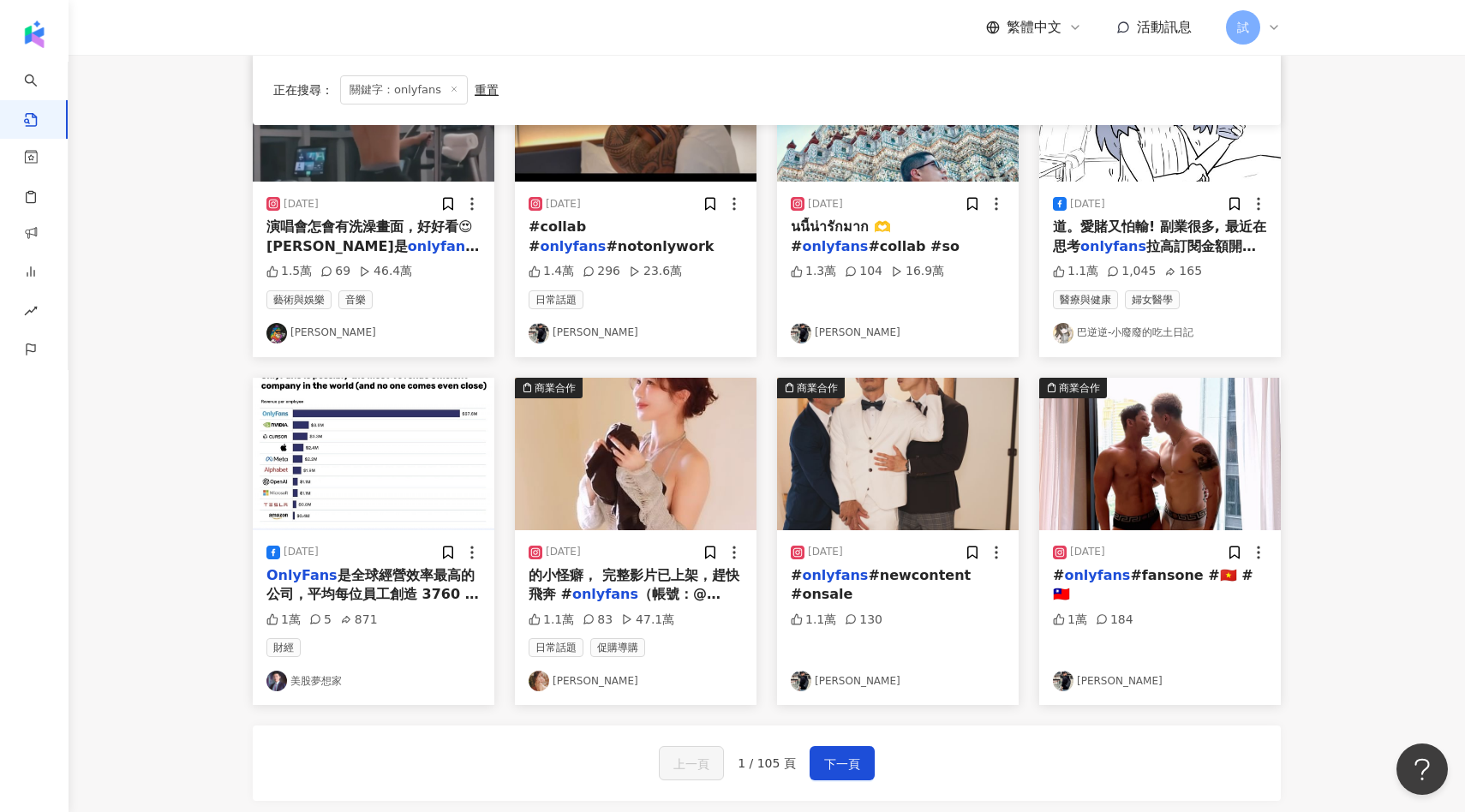
click at [682, 470] on img "button" at bounding box center [636, 453] width 242 height 152
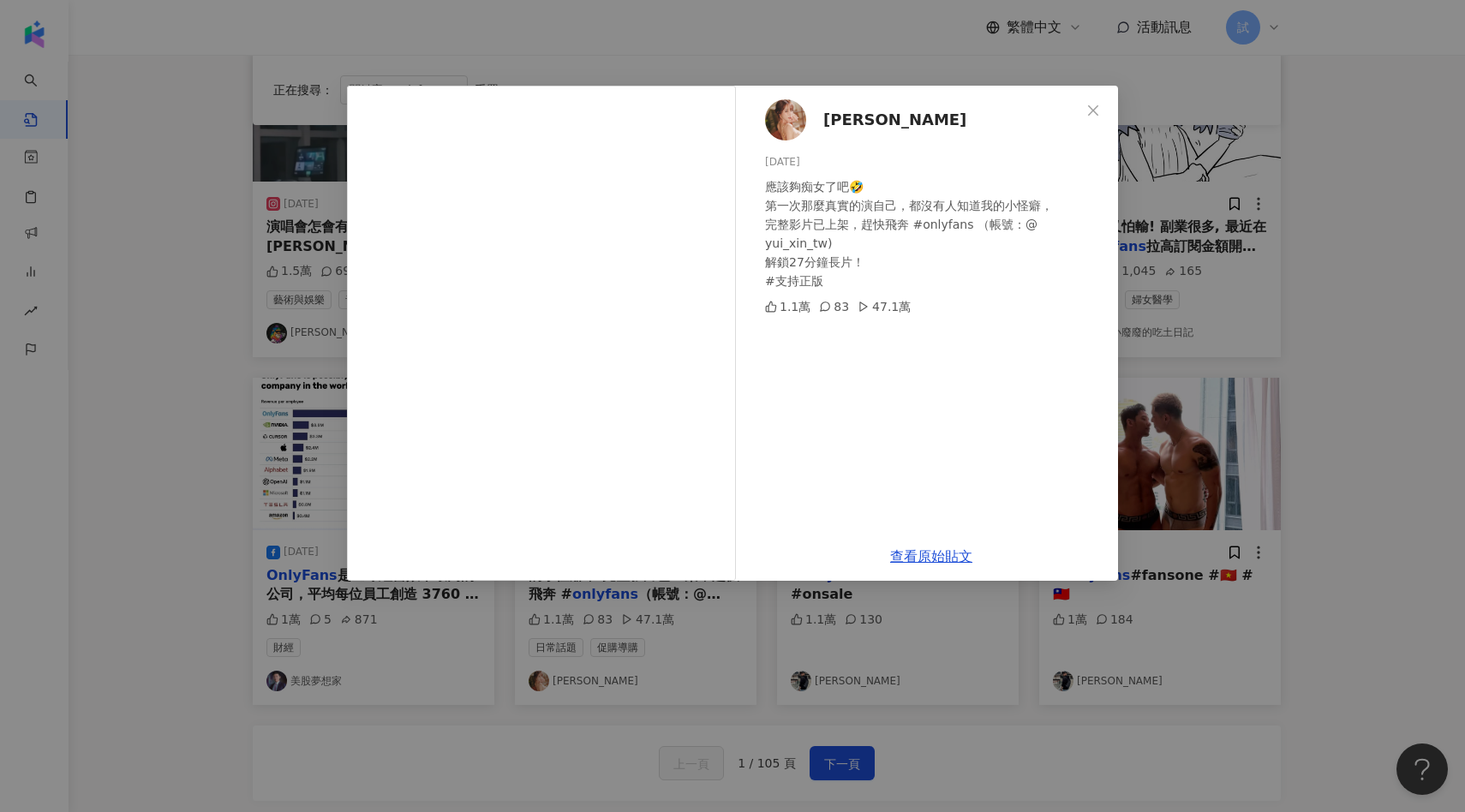
click at [1216, 279] on div "[PERSON_NAME] [DATE] 應該夠痴女了吧🤣 第一次那麼真實的演自己，都沒有人知道我的小怪癖， 完整影片已上架，趕快飛奔 #onlyfans （…" at bounding box center [732, 406] width 1465 height 812
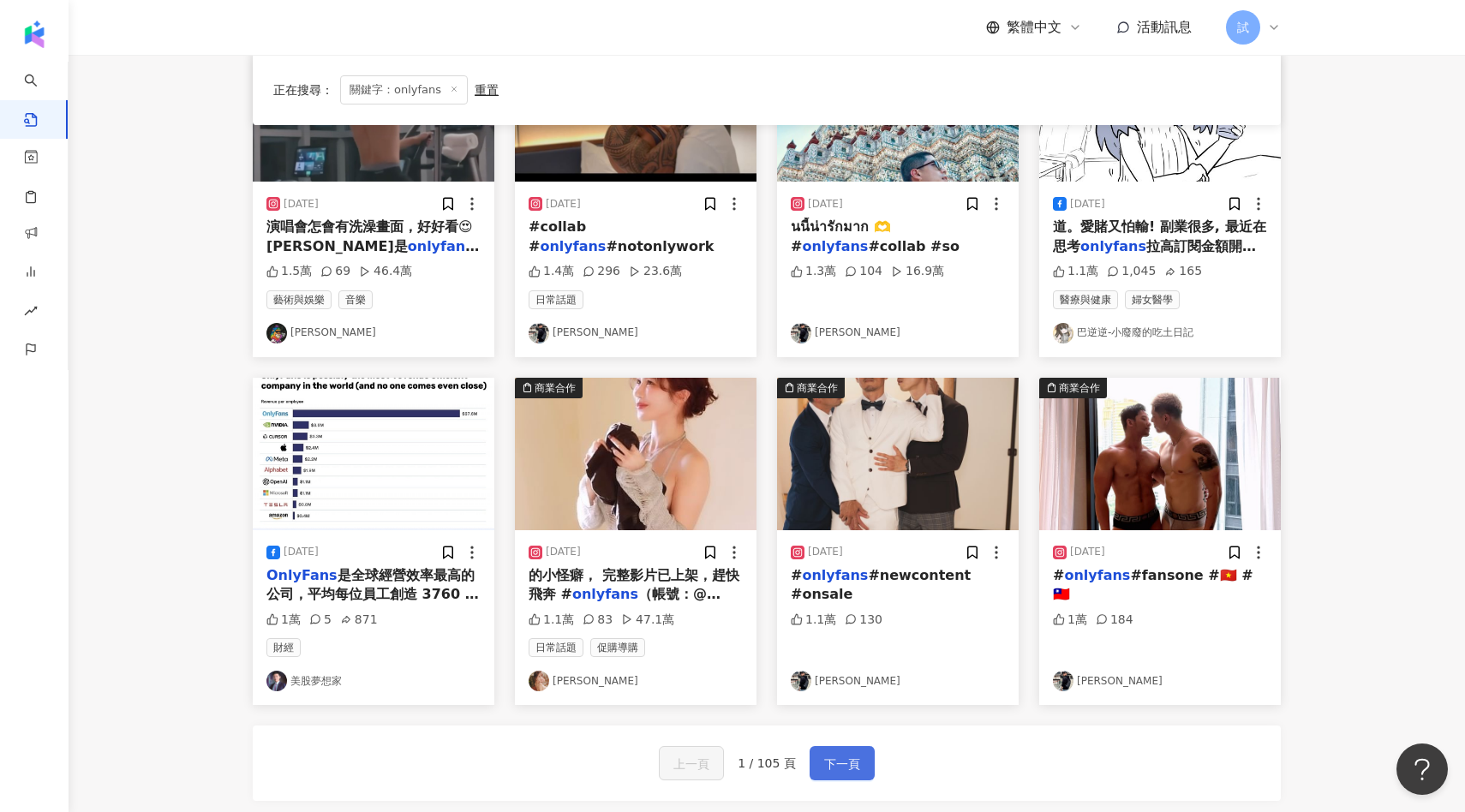
click at [852, 752] on button "下一頁" at bounding box center [842, 763] width 65 height 34
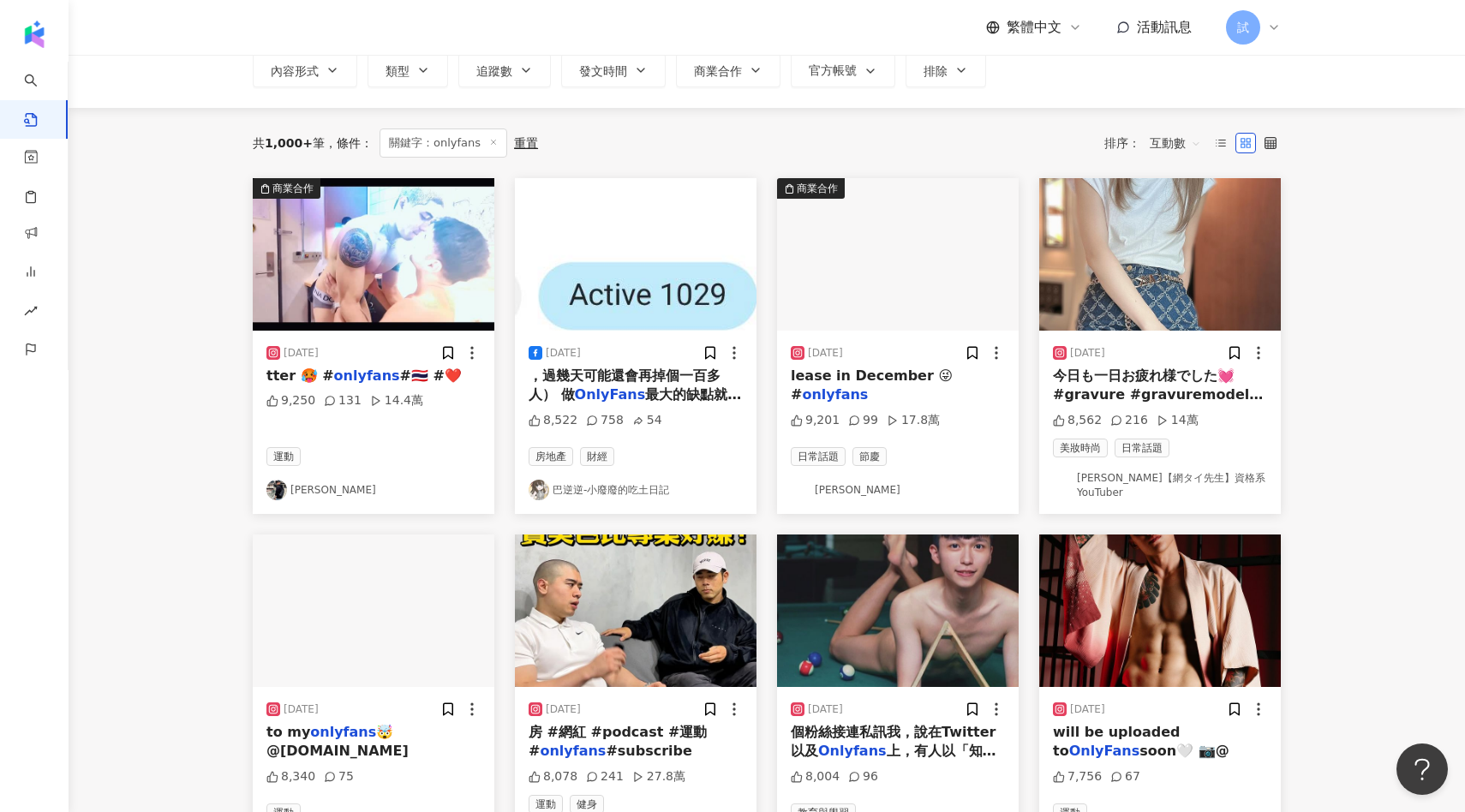
scroll to position [110, 0]
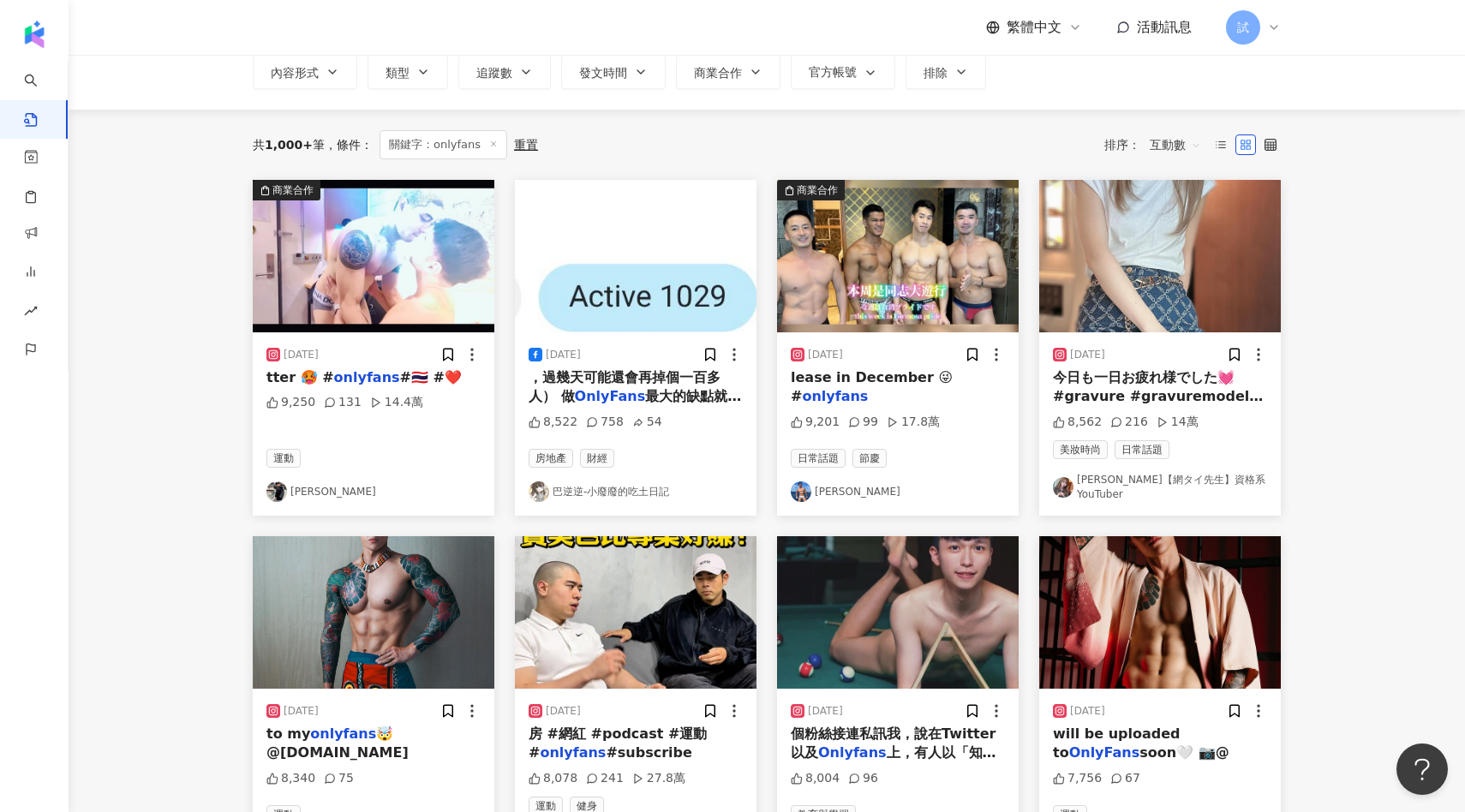
click at [871, 648] on img "button" at bounding box center [898, 612] width 242 height 152
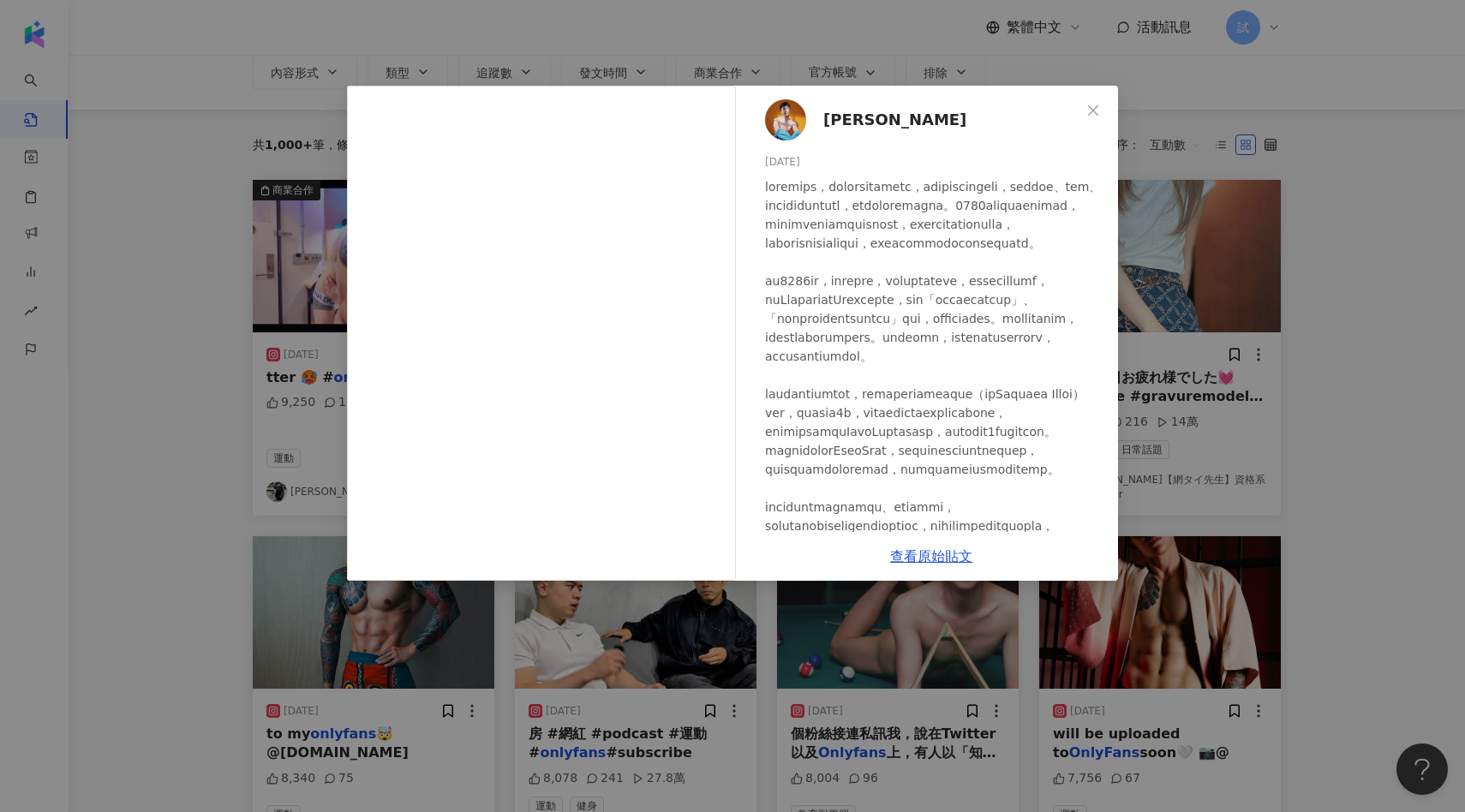
click at [1197, 448] on div "[PERSON_NAME][DATE] 8,004 96 查看原始貼文" at bounding box center [732, 406] width 1465 height 812
